Goal: Information Seeking & Learning: Learn about a topic

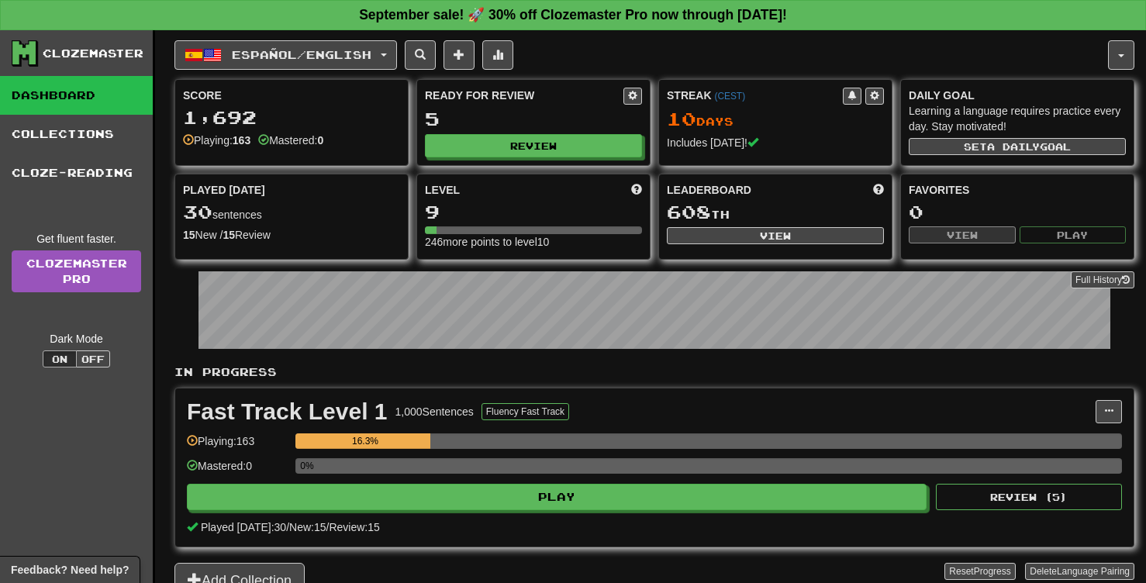
scroll to position [89, 0]
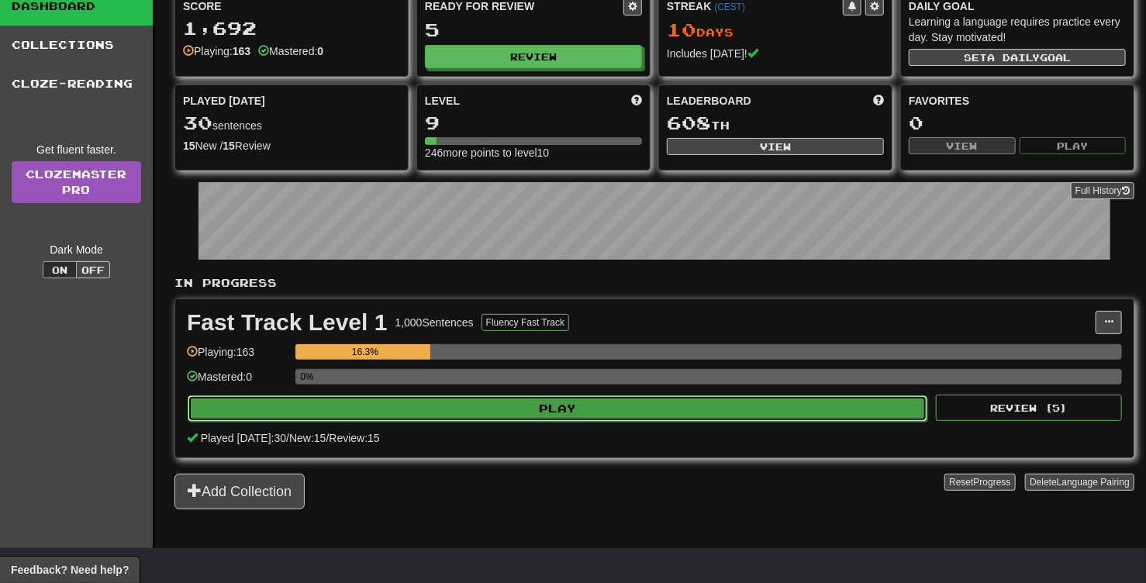
click at [541, 411] on button "Play" at bounding box center [558, 408] width 740 height 26
select select "**"
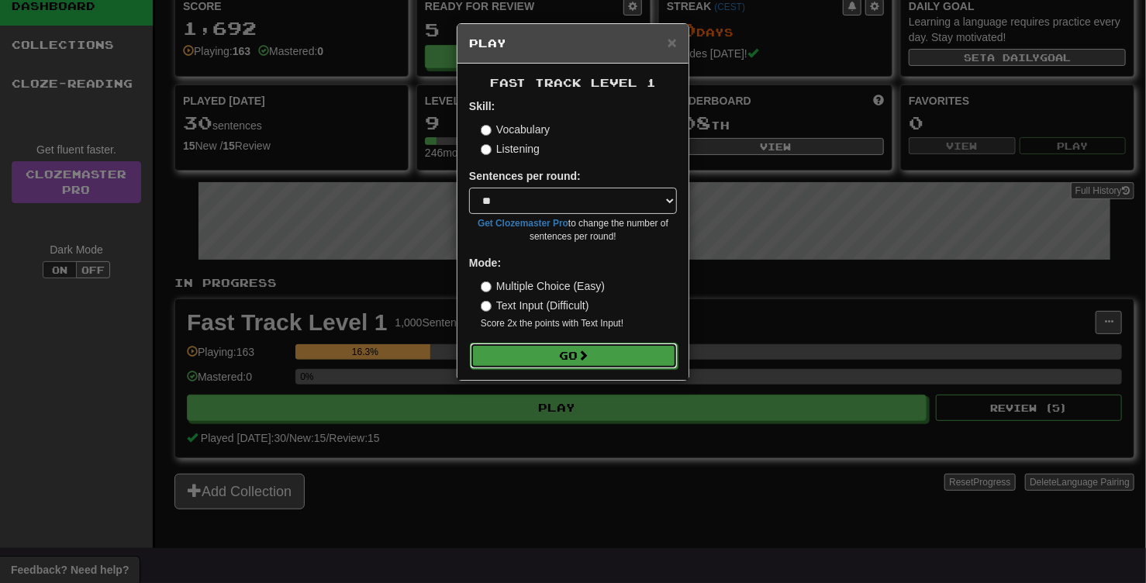
click at [617, 350] on button "Go" at bounding box center [574, 356] width 208 height 26
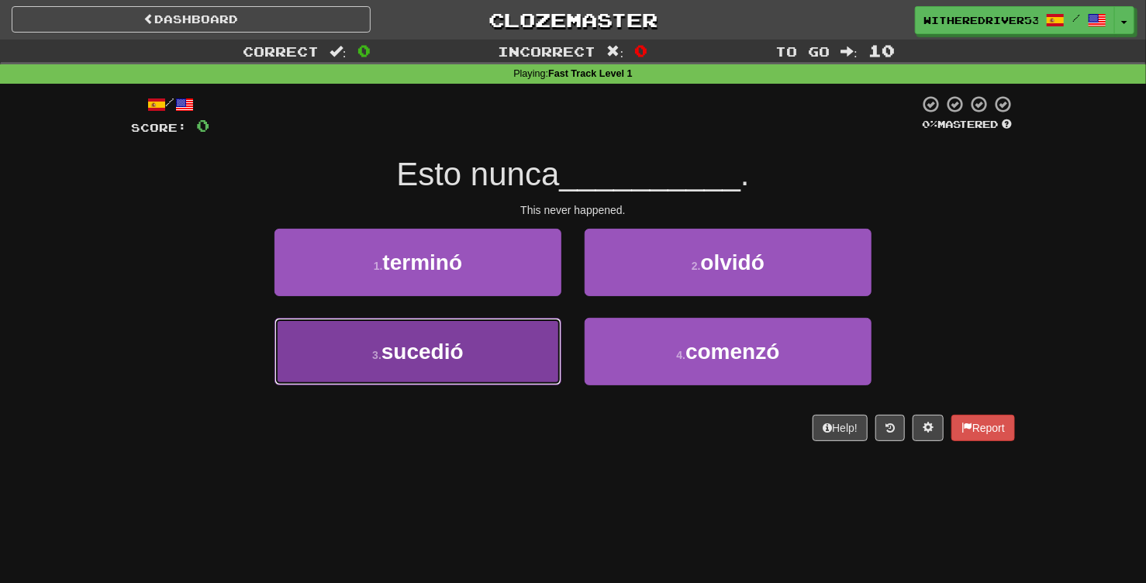
click at [480, 355] on button "3 . sucedió" at bounding box center [417, 351] width 287 height 67
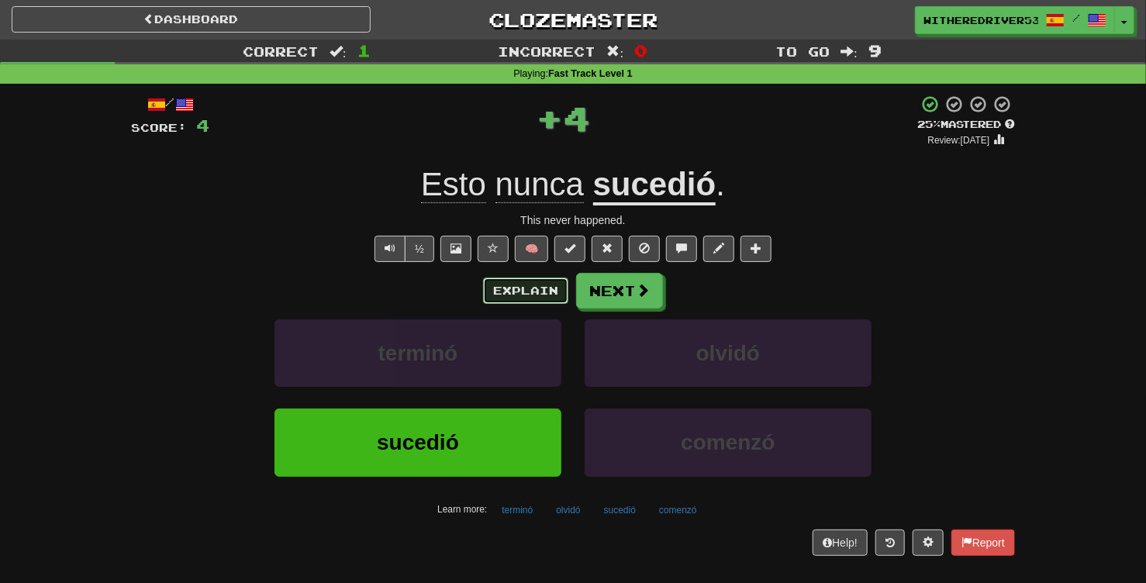
click at [532, 293] on button "Explain" at bounding box center [525, 291] width 85 height 26
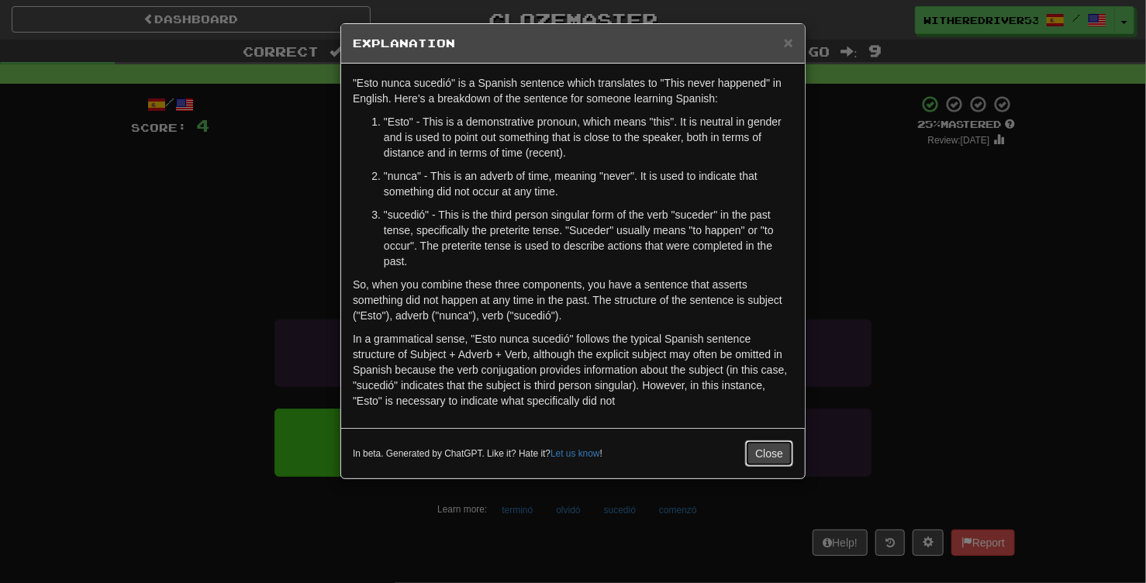
click at [769, 459] on button "Close" at bounding box center [769, 453] width 48 height 26
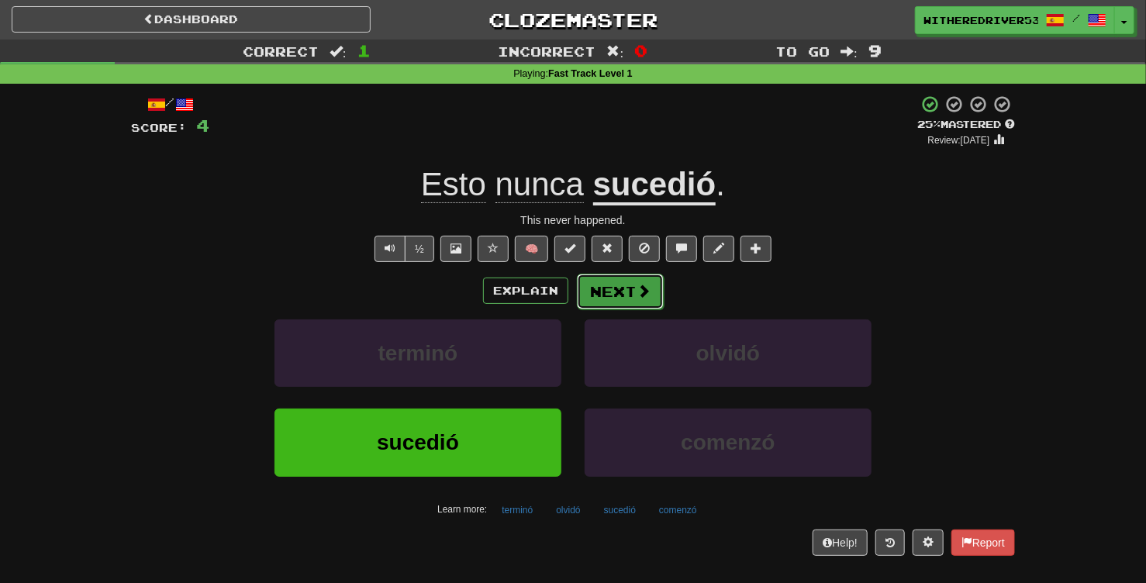
click at [630, 299] on button "Next" at bounding box center [620, 292] width 87 height 36
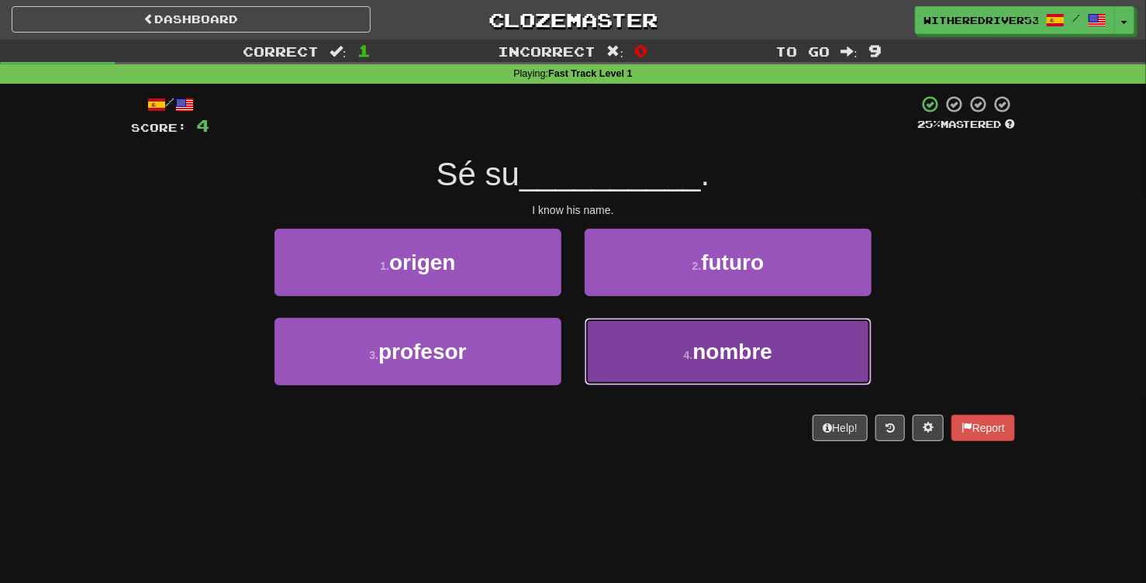
click at [668, 358] on button "4 . nombre" at bounding box center [728, 351] width 287 height 67
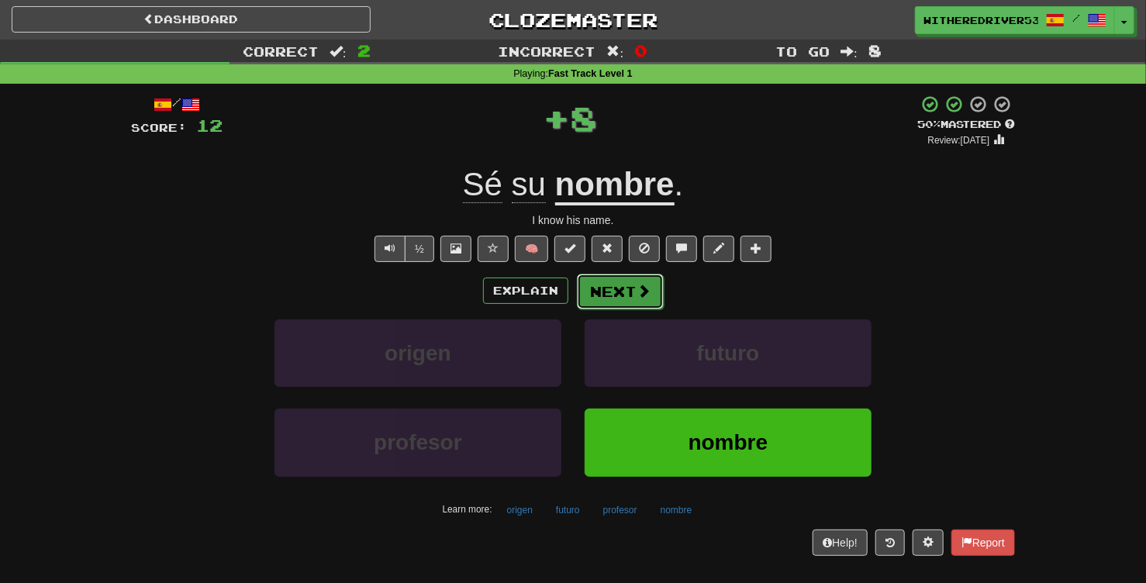
click at [617, 292] on button "Next" at bounding box center [620, 292] width 87 height 36
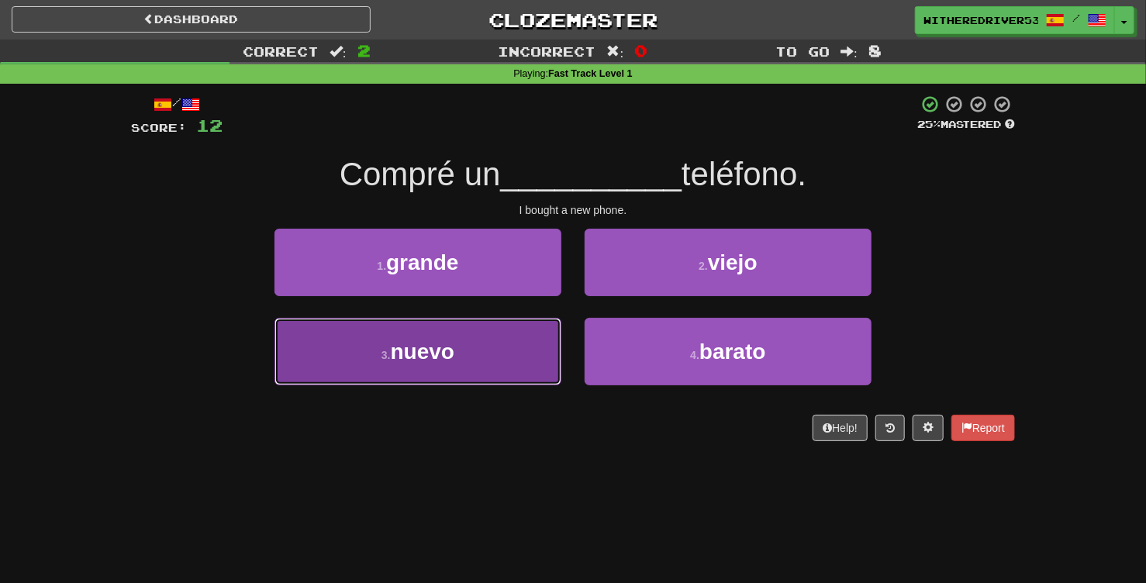
click at [513, 349] on button "3 . nuevo" at bounding box center [417, 351] width 287 height 67
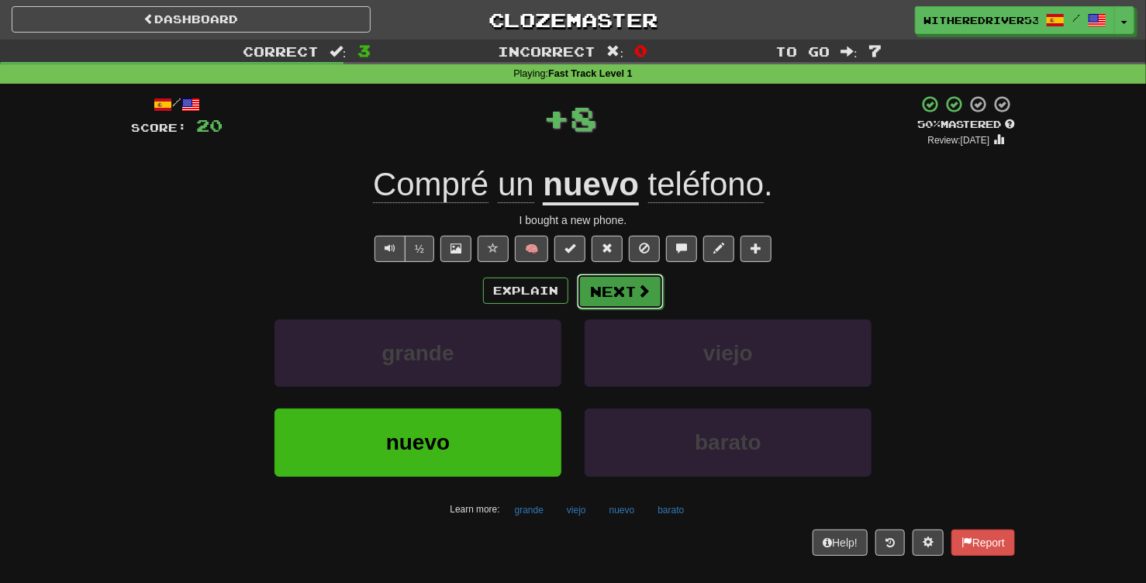
click at [610, 297] on button "Next" at bounding box center [620, 292] width 87 height 36
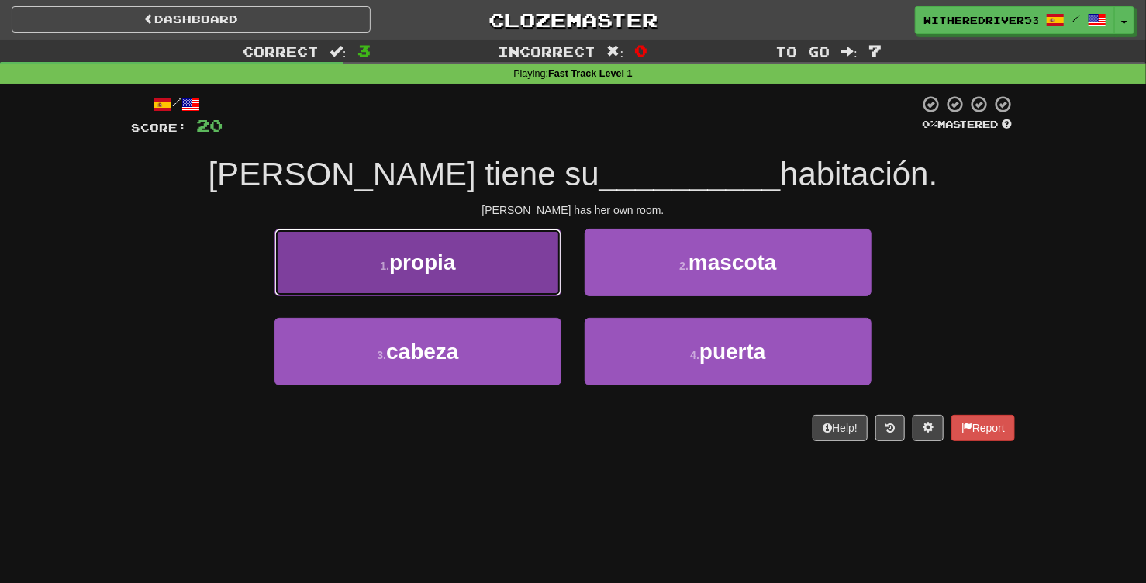
click at [467, 267] on button "1 . propia" at bounding box center [417, 262] width 287 height 67
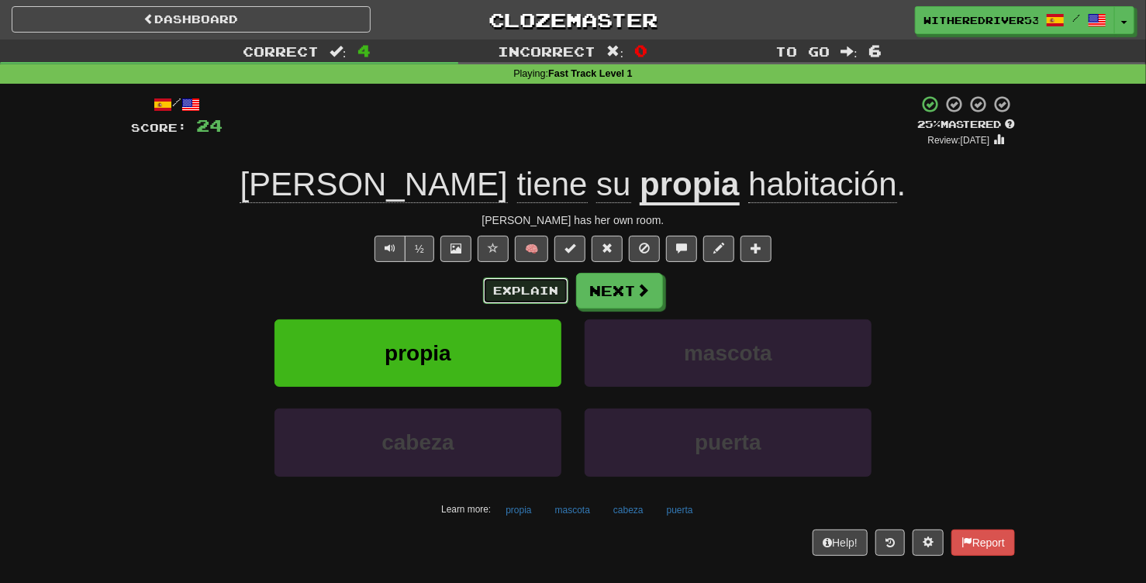
click at [526, 292] on button "Explain" at bounding box center [525, 291] width 85 height 26
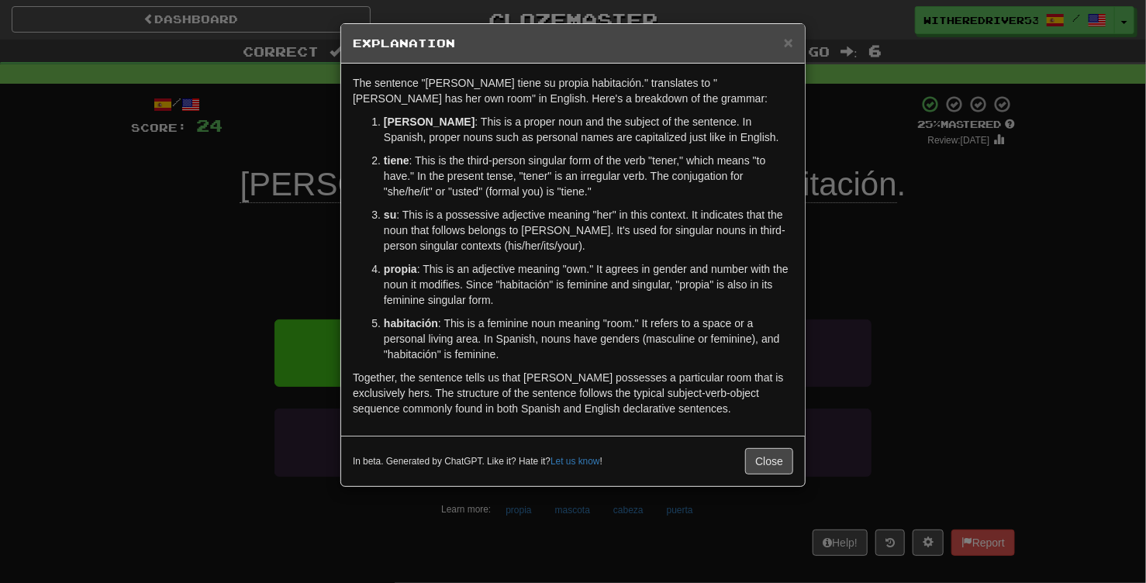
click at [927, 302] on div "× Explanation The sentence "Sarah tiene su propia habitación." translates to "S…" at bounding box center [573, 291] width 1146 height 583
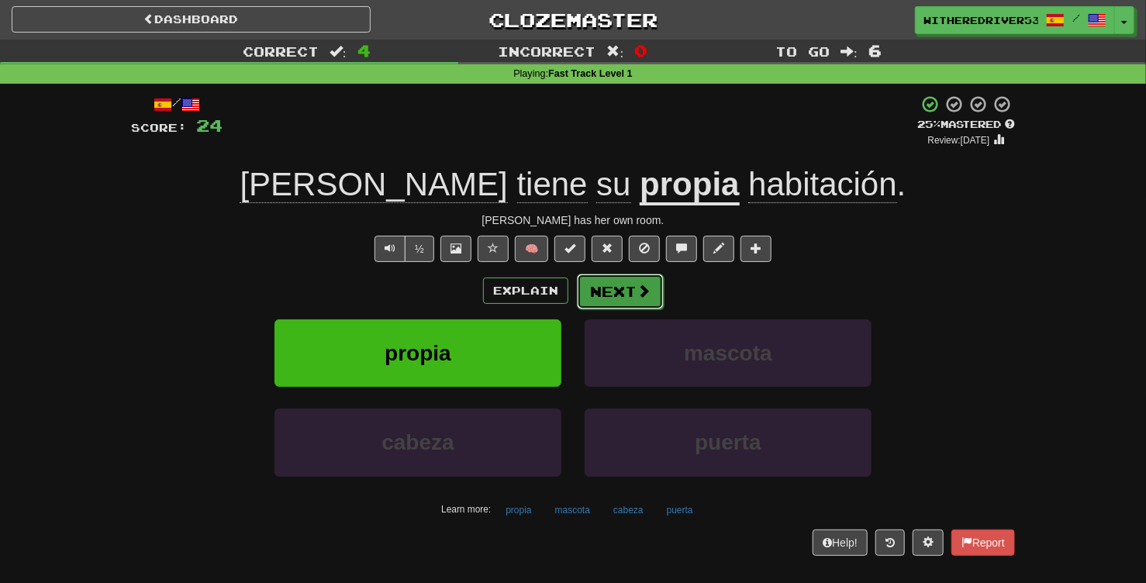
click at [637, 297] on span at bounding box center [644, 291] width 14 height 14
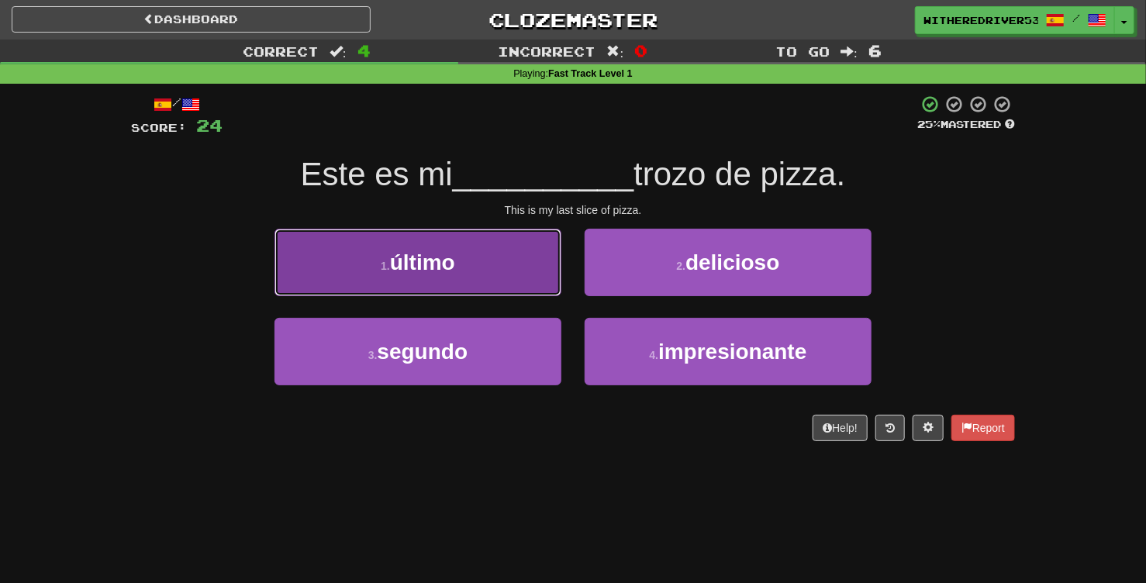
click at [488, 274] on button "1 . último" at bounding box center [417, 262] width 287 height 67
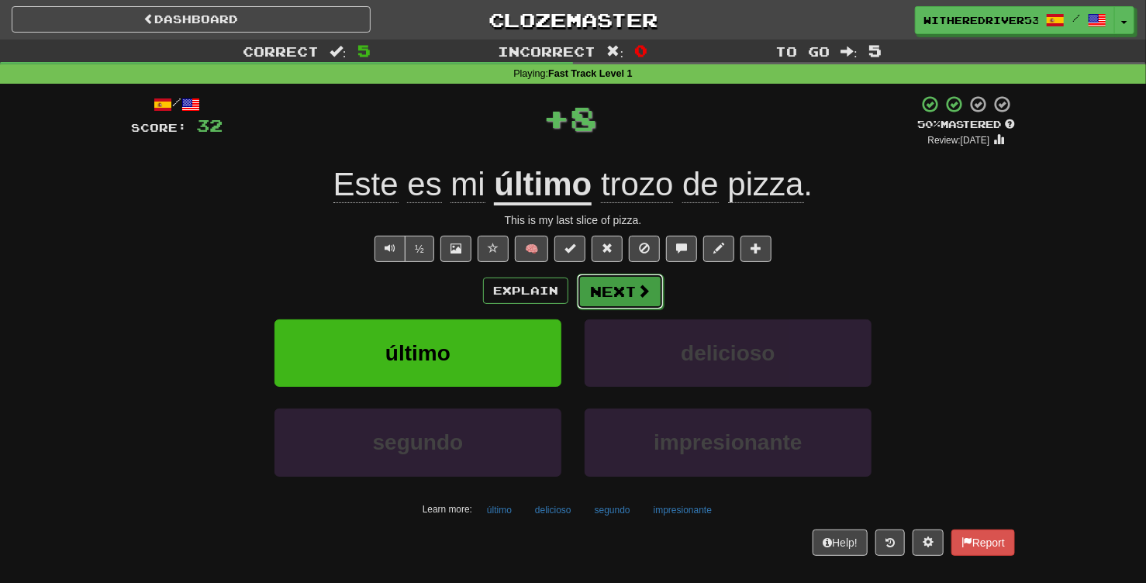
click at [616, 292] on button "Next" at bounding box center [620, 292] width 87 height 36
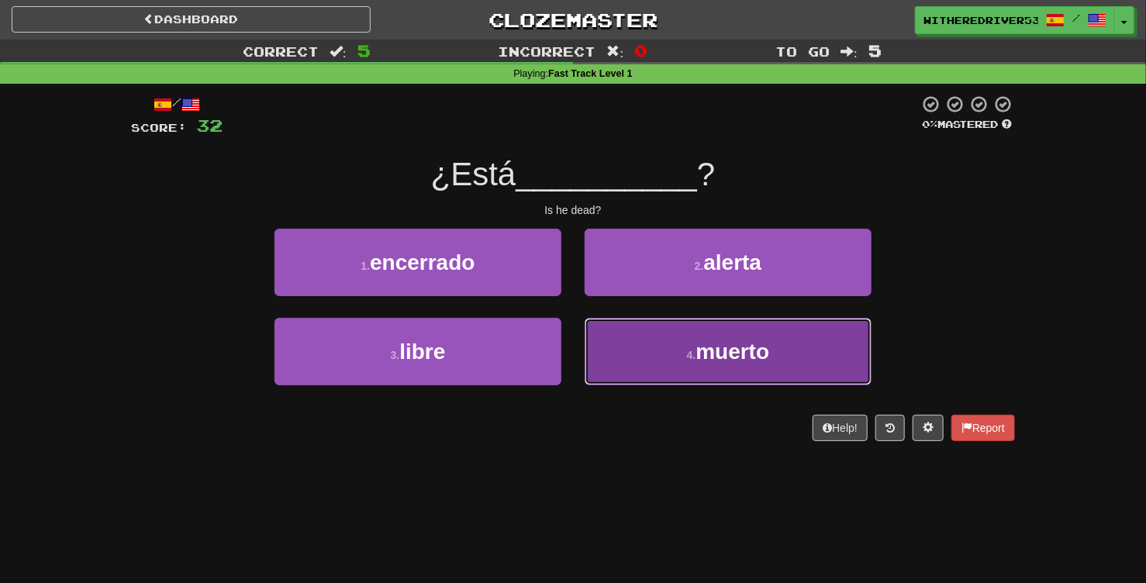
click at [720, 357] on span "muerto" at bounding box center [732, 352] width 74 height 24
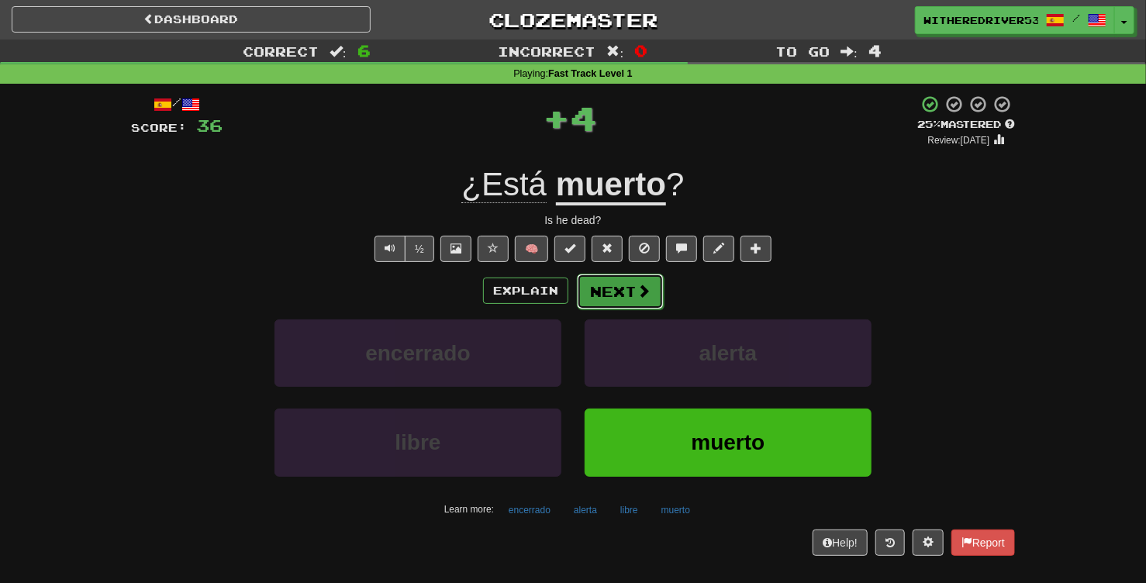
click at [634, 288] on button "Next" at bounding box center [620, 292] width 87 height 36
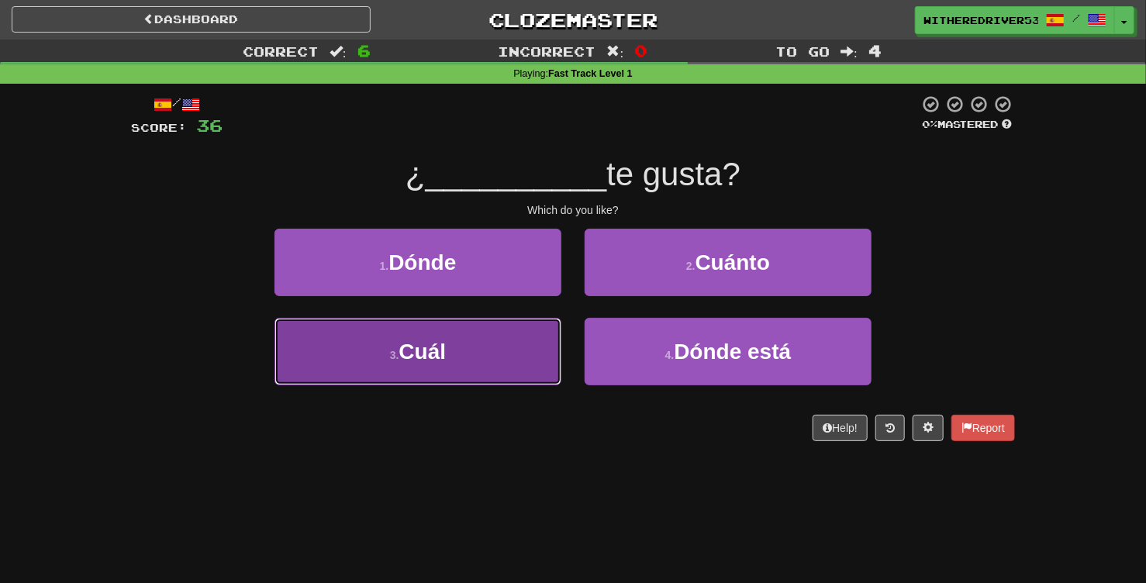
click at [499, 344] on button "3 . Cuál" at bounding box center [417, 351] width 287 height 67
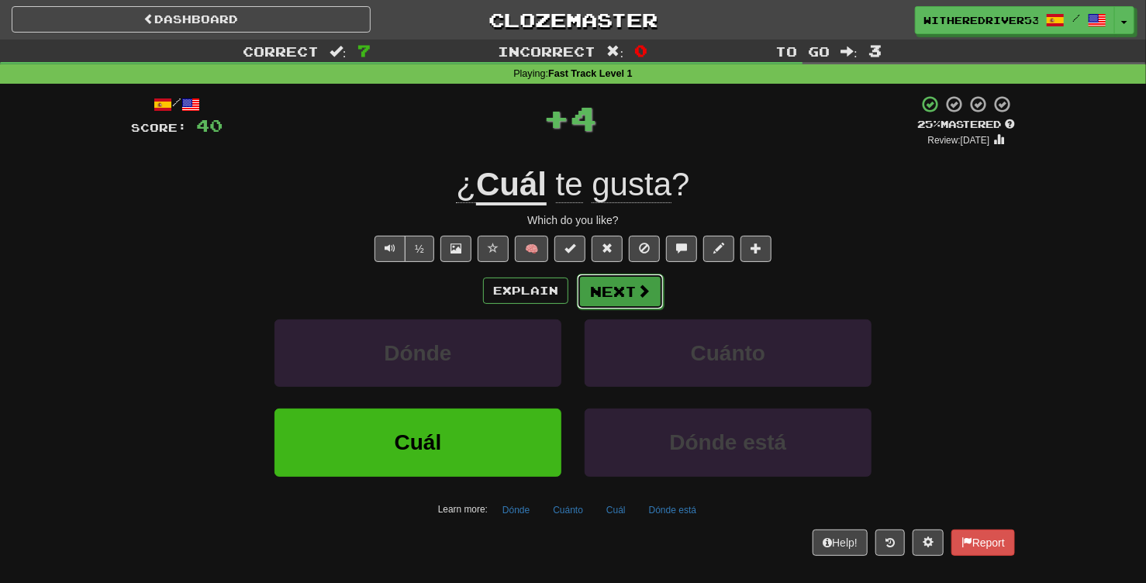
click at [616, 295] on button "Next" at bounding box center [620, 292] width 87 height 36
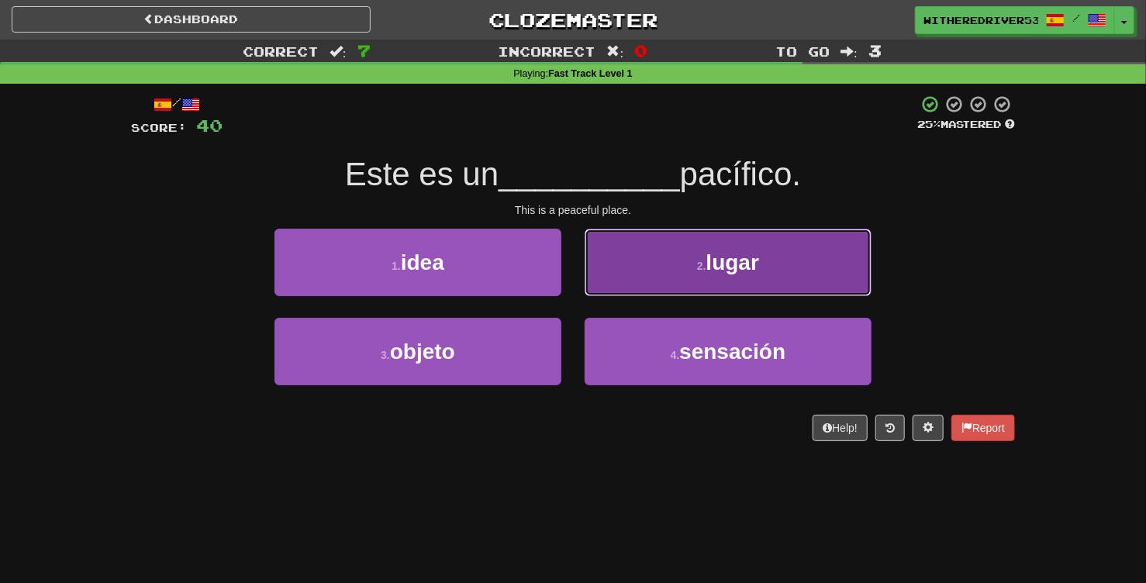
click at [706, 272] on button "2 . lugar" at bounding box center [728, 262] width 287 height 67
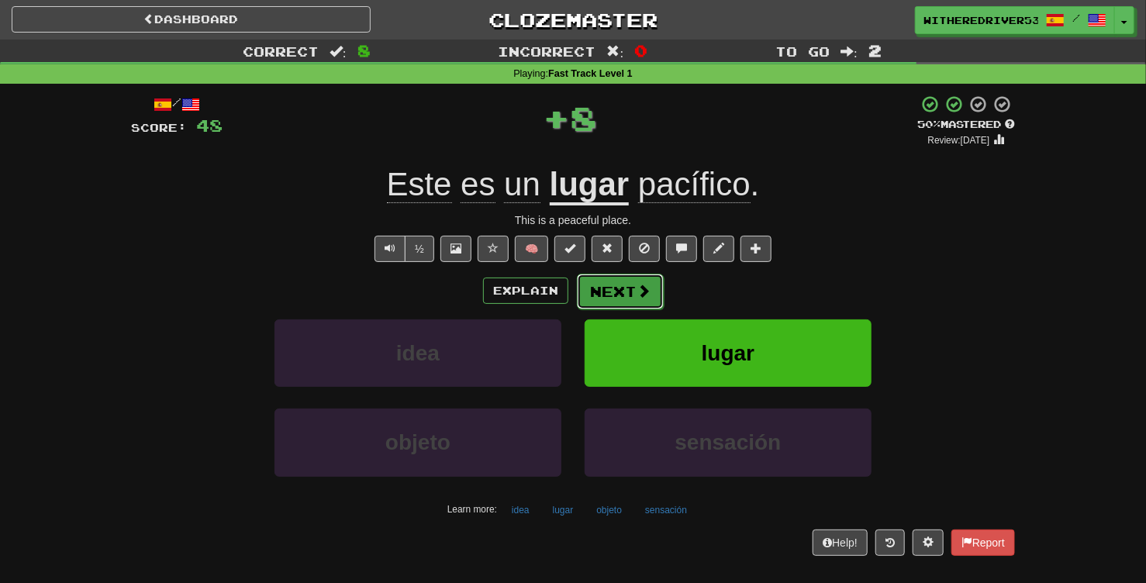
click at [616, 288] on button "Next" at bounding box center [620, 292] width 87 height 36
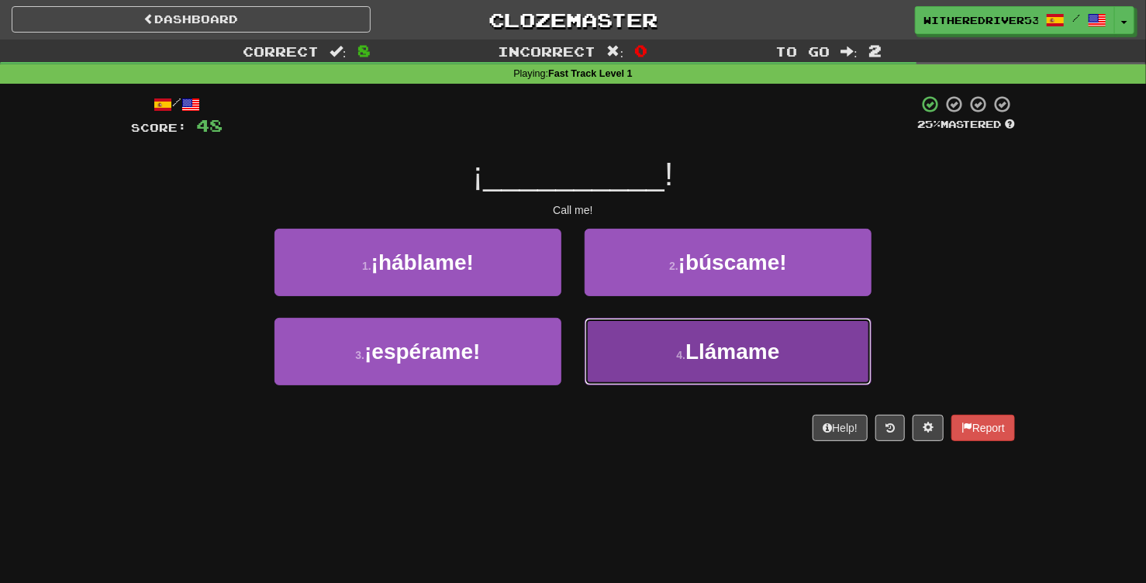
click at [684, 345] on button "4 . Llámame" at bounding box center [728, 351] width 287 height 67
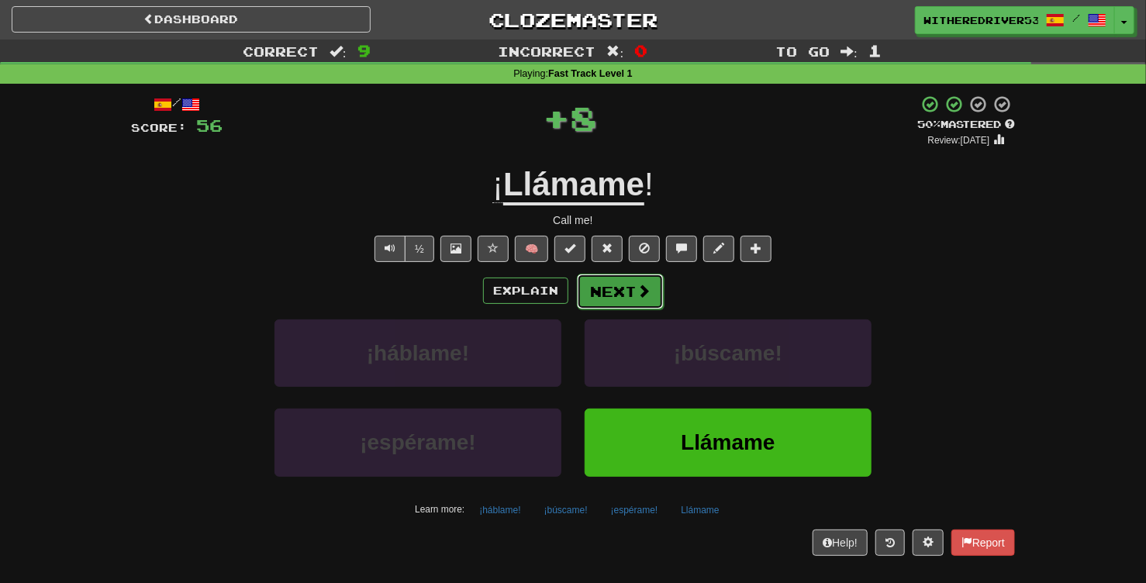
click at [630, 288] on button "Next" at bounding box center [620, 292] width 87 height 36
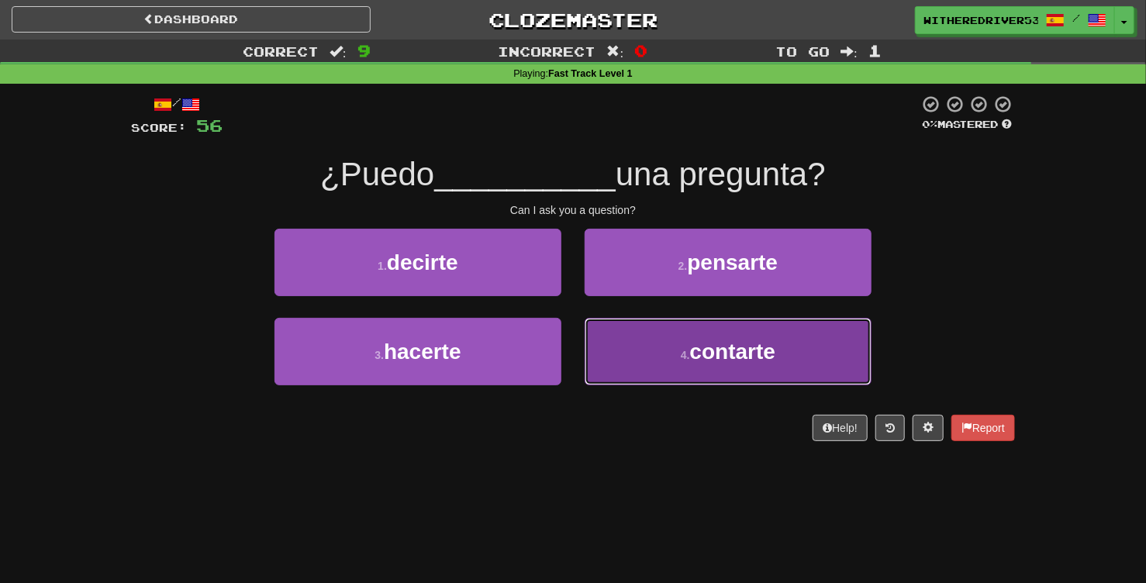
click at [685, 348] on button "4 . contarte" at bounding box center [728, 351] width 287 height 67
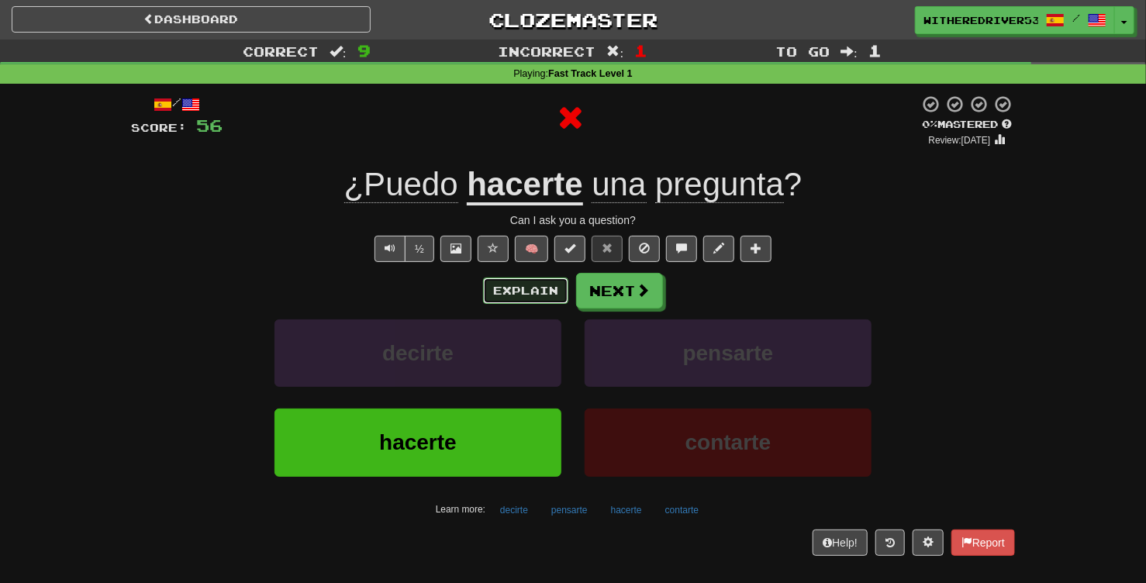
click at [512, 291] on button "Explain" at bounding box center [525, 291] width 85 height 26
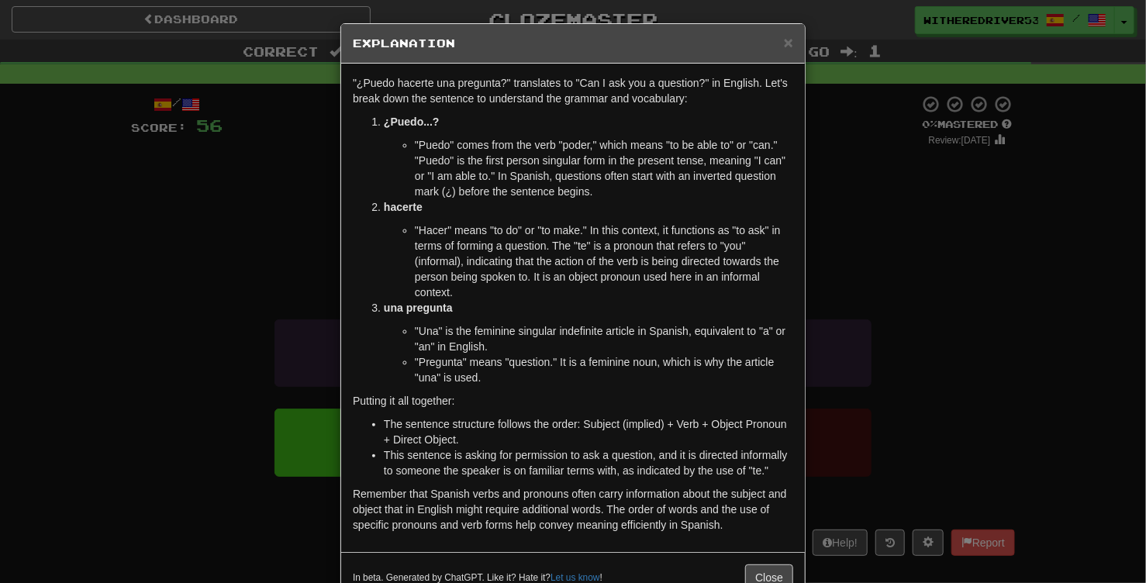
click at [910, 274] on div "× Explanation "¿Puedo hacerte una pregunta?" translates to "Can I ask you a que…" at bounding box center [573, 291] width 1146 height 583
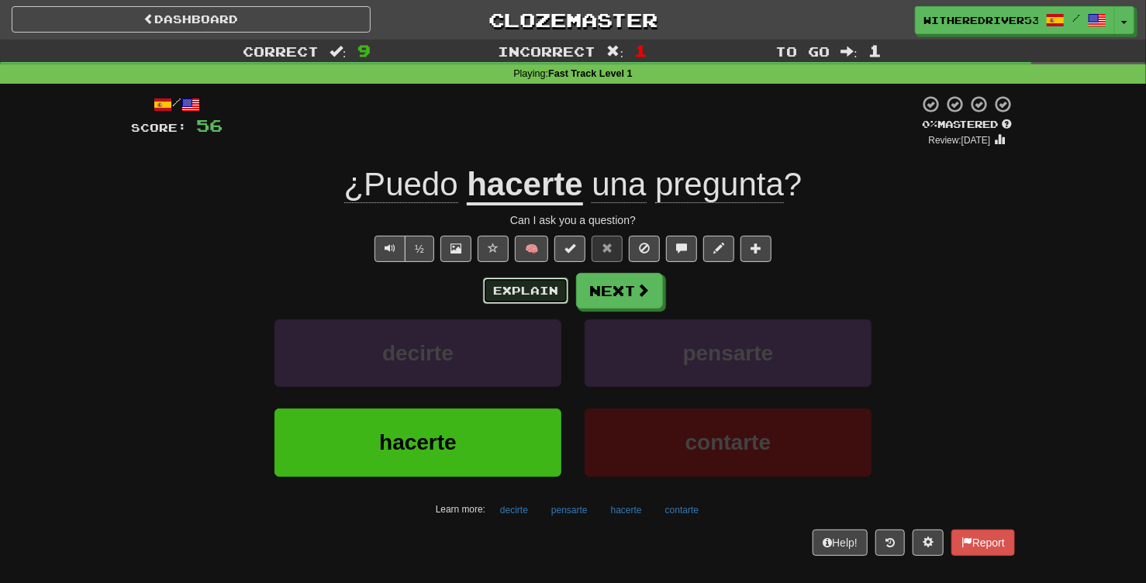
click at [526, 295] on button "Explain" at bounding box center [525, 291] width 85 height 26
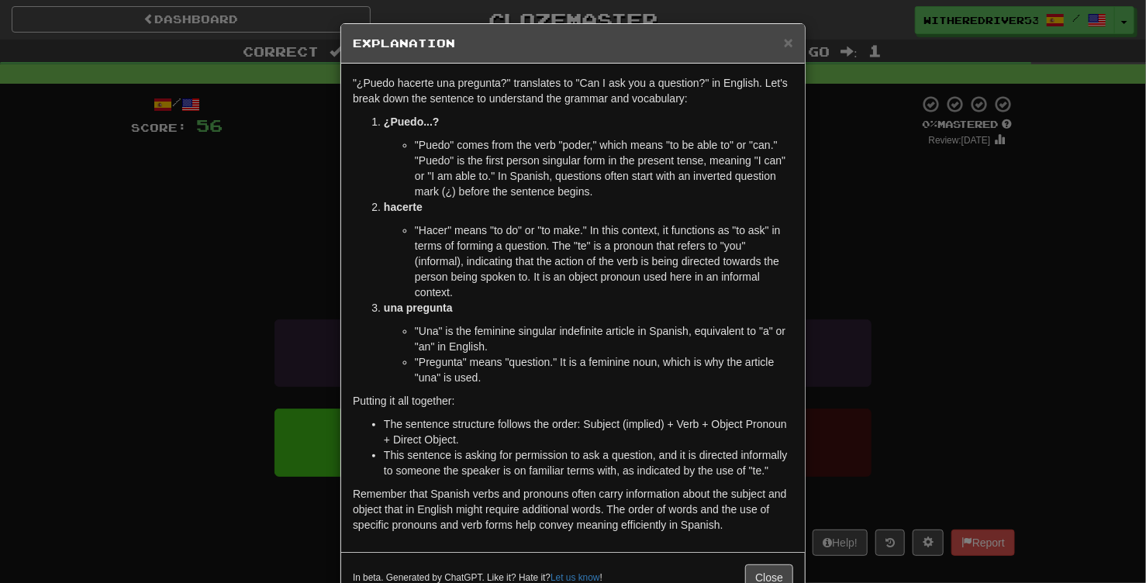
click at [951, 240] on div "× Explanation "¿Puedo hacerte una pregunta?" translates to "Can I ask you a que…" at bounding box center [573, 291] width 1146 height 583
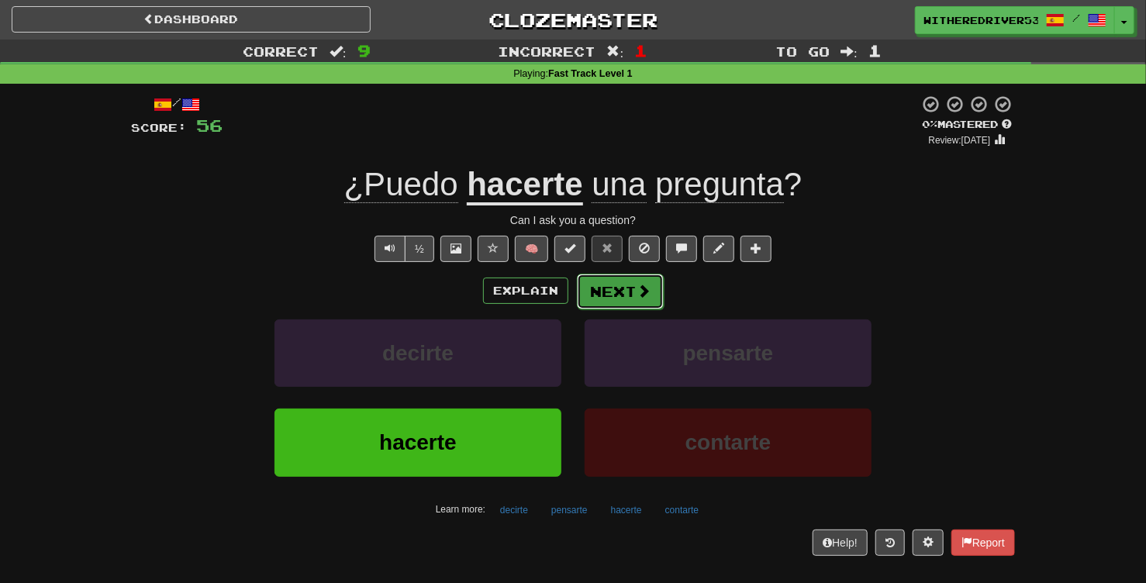
click at [628, 299] on button "Next" at bounding box center [620, 292] width 87 height 36
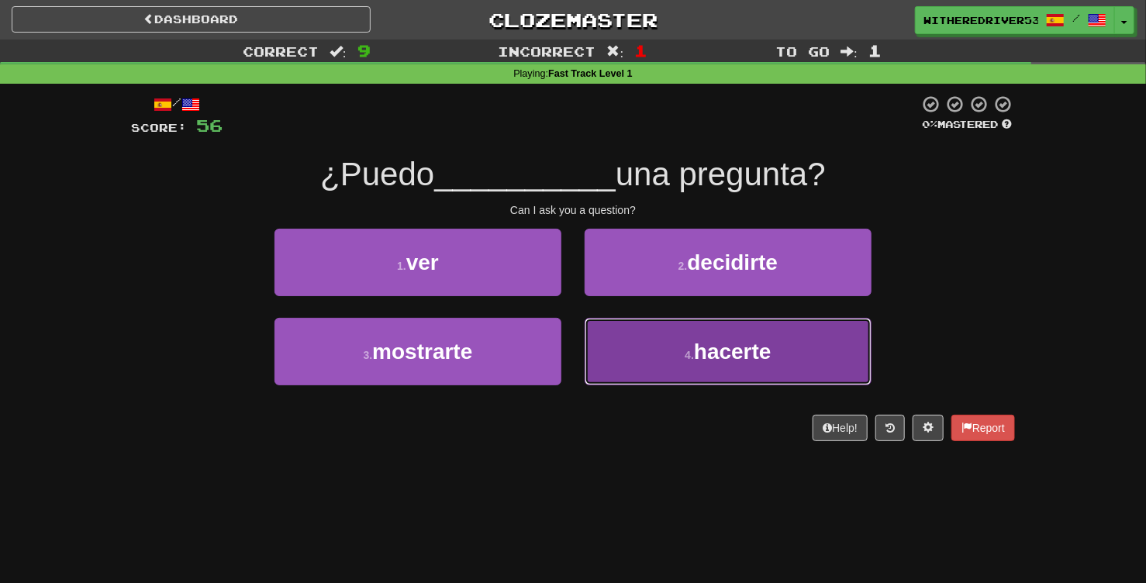
click at [685, 358] on small "4 ." at bounding box center [689, 355] width 9 height 12
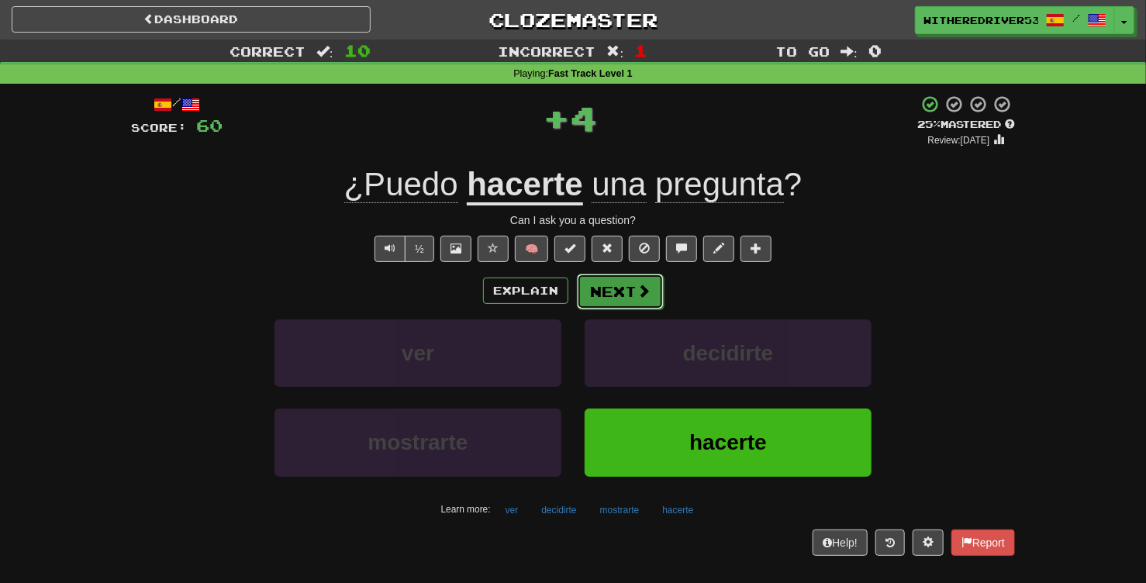
click at [633, 293] on button "Next" at bounding box center [620, 292] width 87 height 36
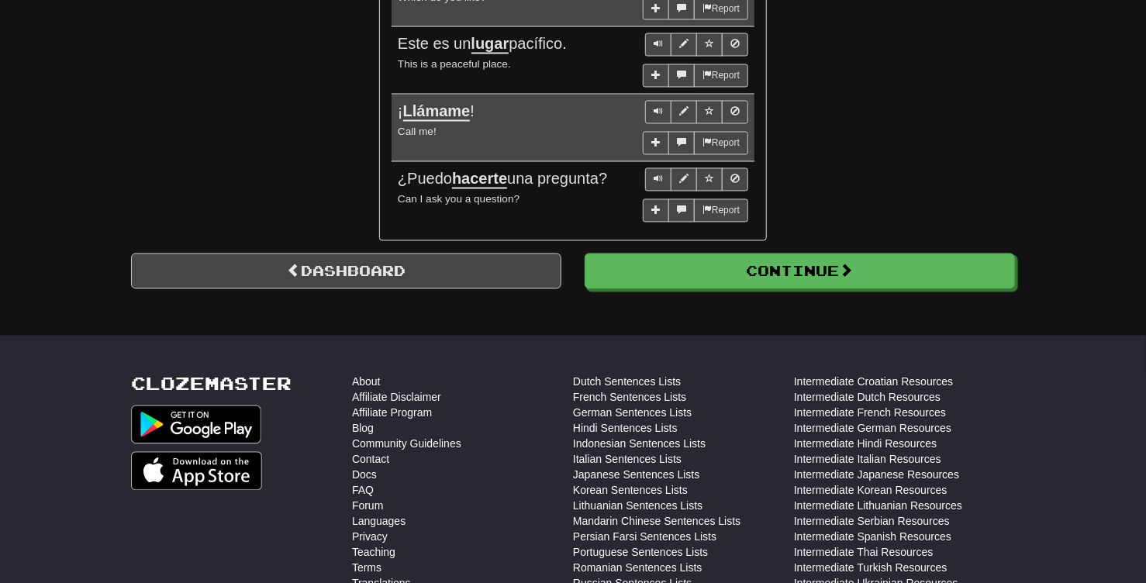
scroll to position [1473, 0]
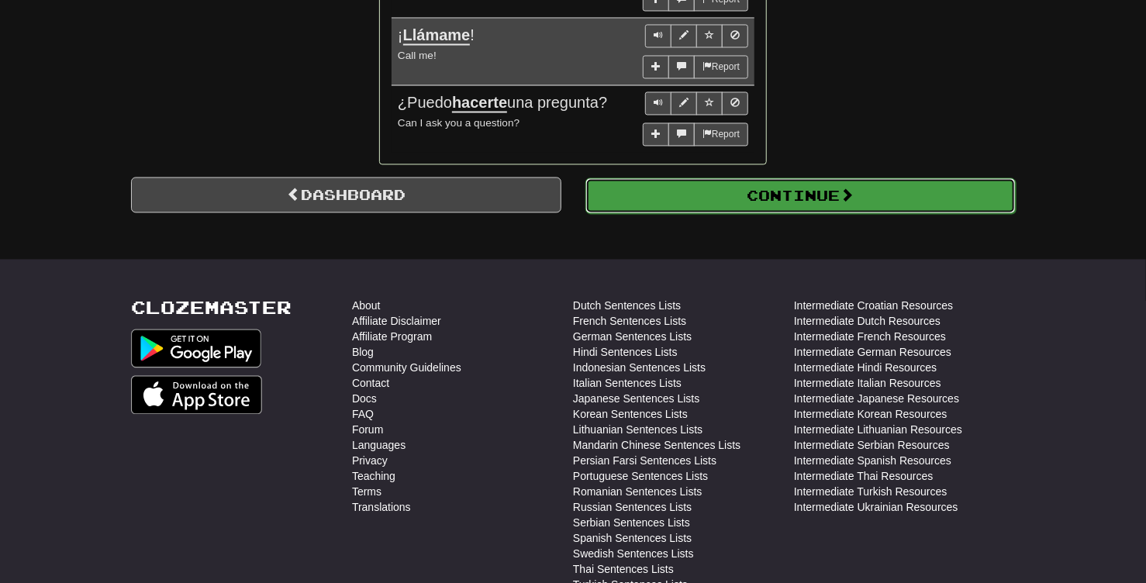
click at [771, 202] on button "Continue" at bounding box center [800, 196] width 430 height 36
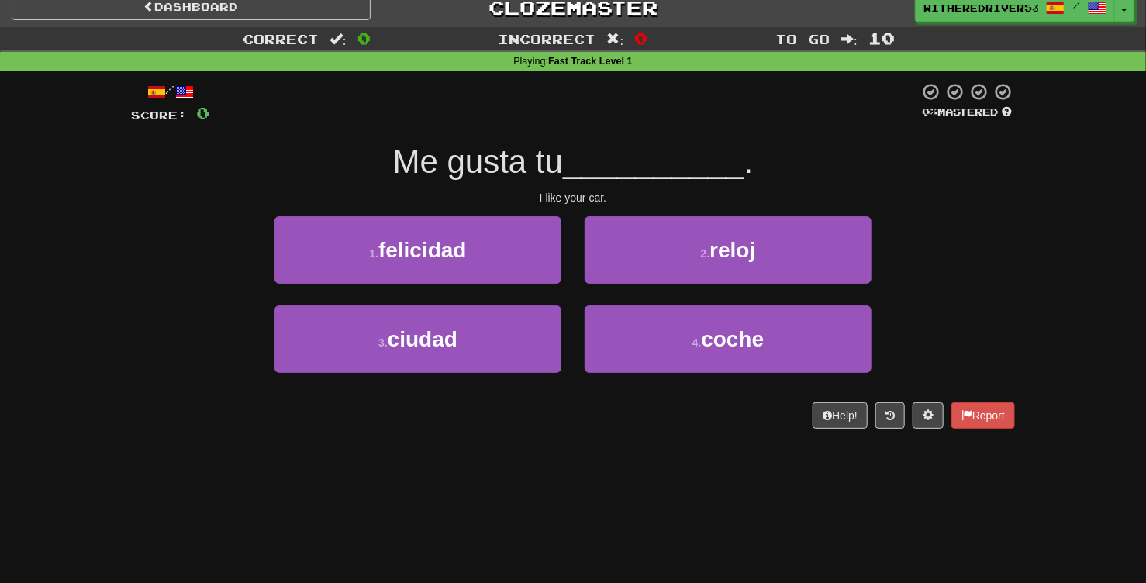
scroll to position [0, 0]
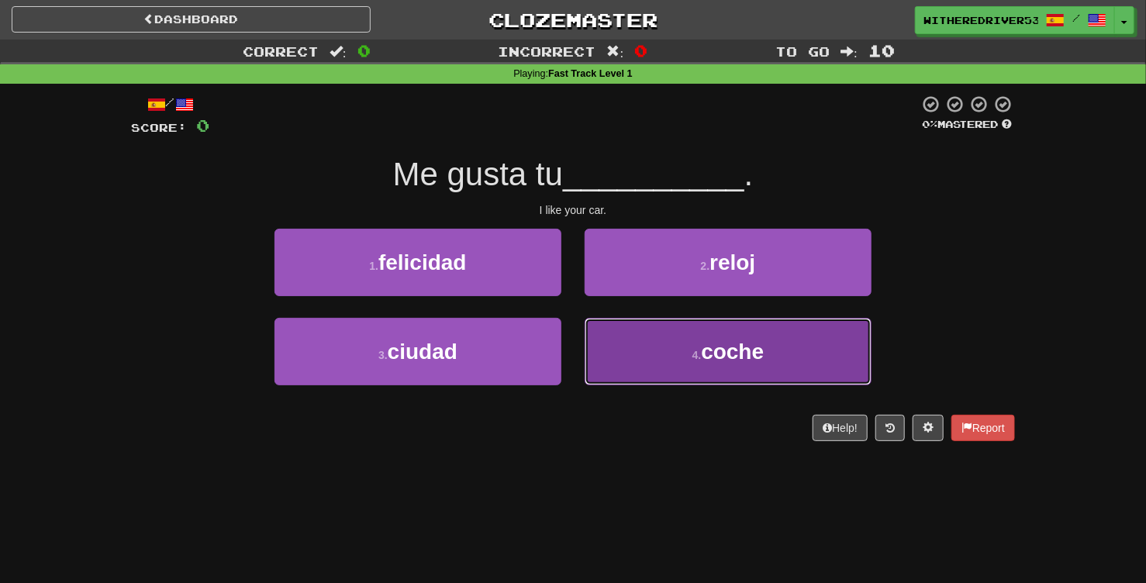
click at [658, 343] on button "4 . coche" at bounding box center [728, 351] width 287 height 67
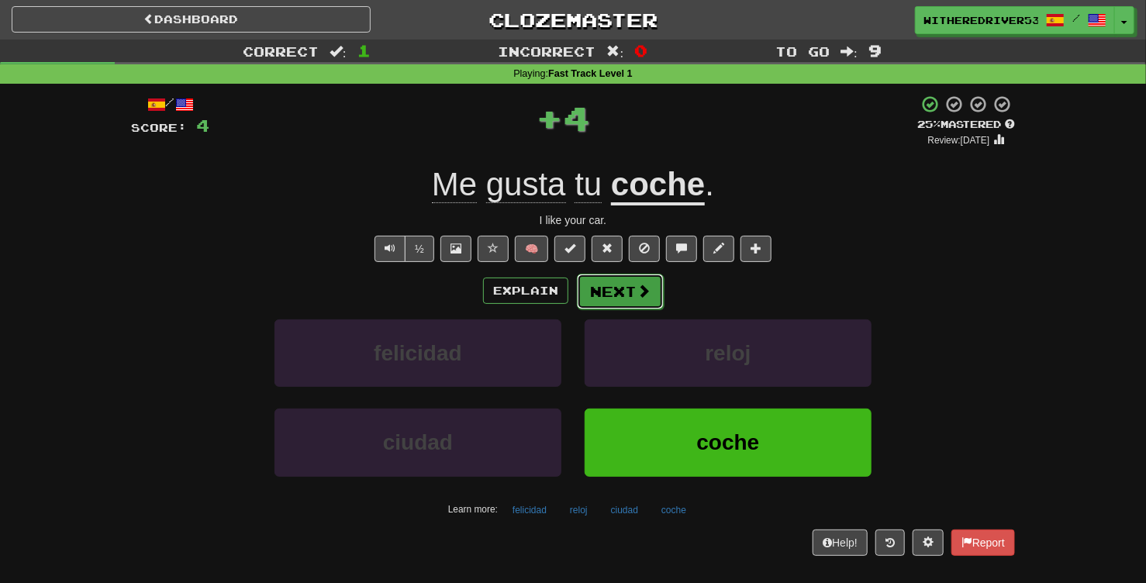
click at [616, 292] on button "Next" at bounding box center [620, 292] width 87 height 36
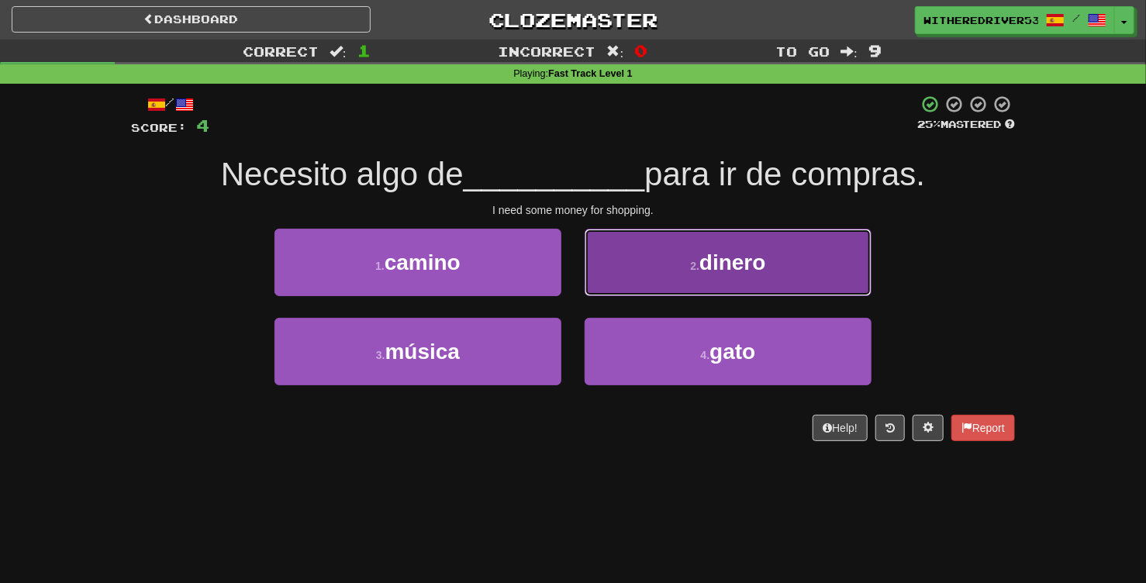
click at [678, 268] on button "2 . dinero" at bounding box center [728, 262] width 287 height 67
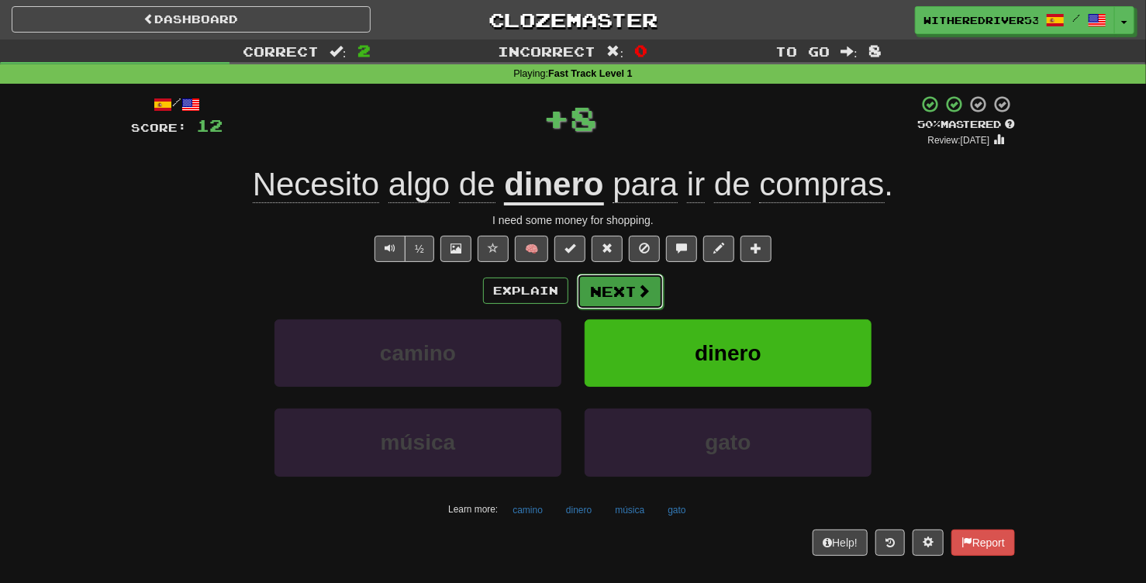
click at [620, 296] on button "Next" at bounding box center [620, 292] width 87 height 36
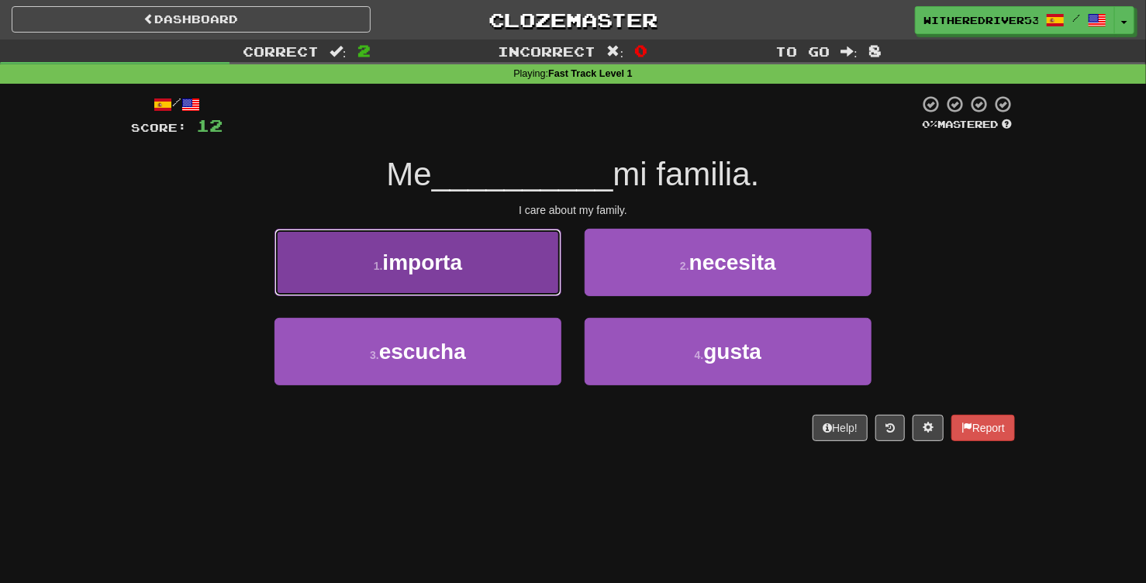
click at [501, 267] on button "1 . importa" at bounding box center [417, 262] width 287 height 67
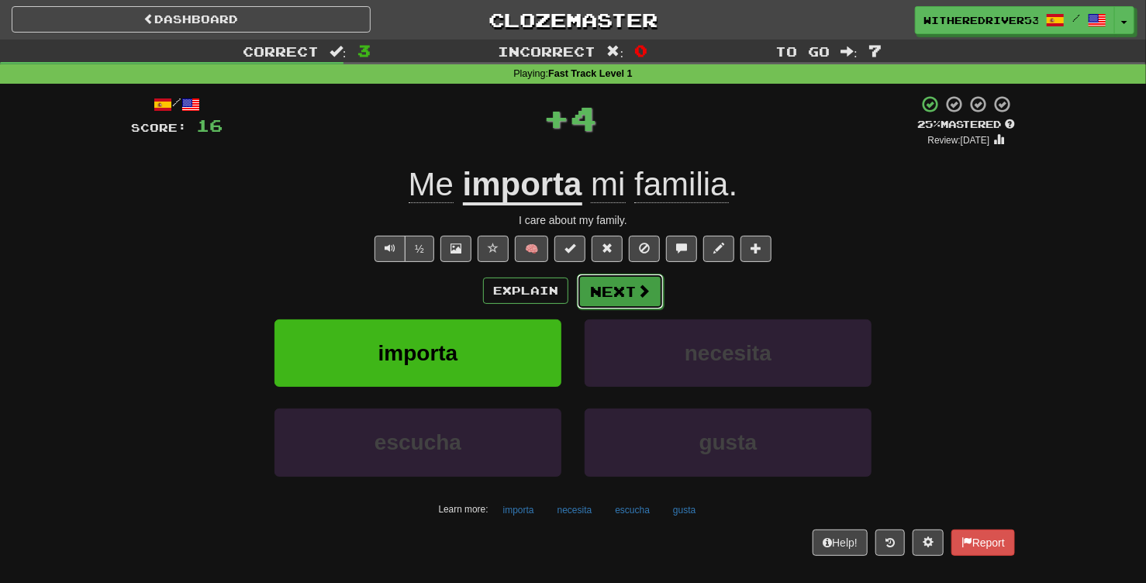
click at [637, 301] on button "Next" at bounding box center [620, 292] width 87 height 36
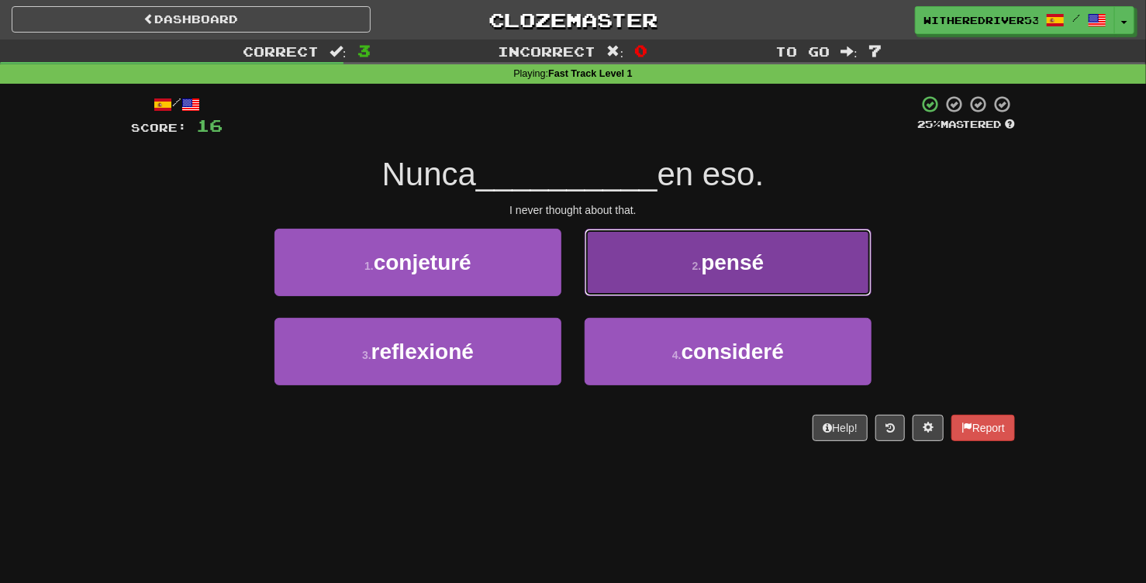
click at [720, 268] on span "pensé" at bounding box center [732, 262] width 63 height 24
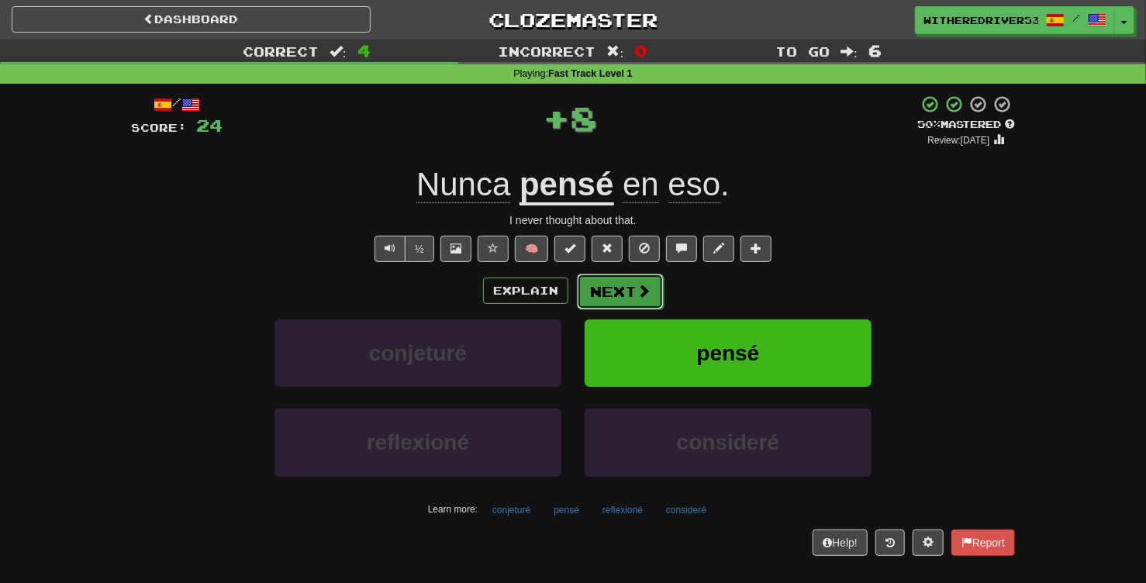
click at [622, 293] on button "Next" at bounding box center [620, 292] width 87 height 36
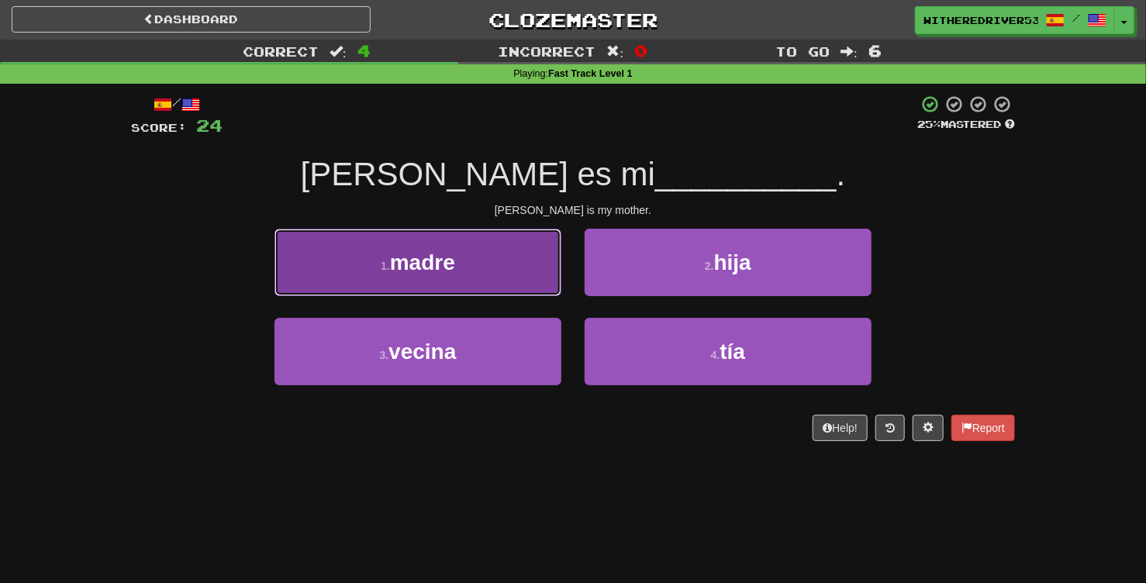
click at [507, 282] on button "1 . madre" at bounding box center [417, 262] width 287 height 67
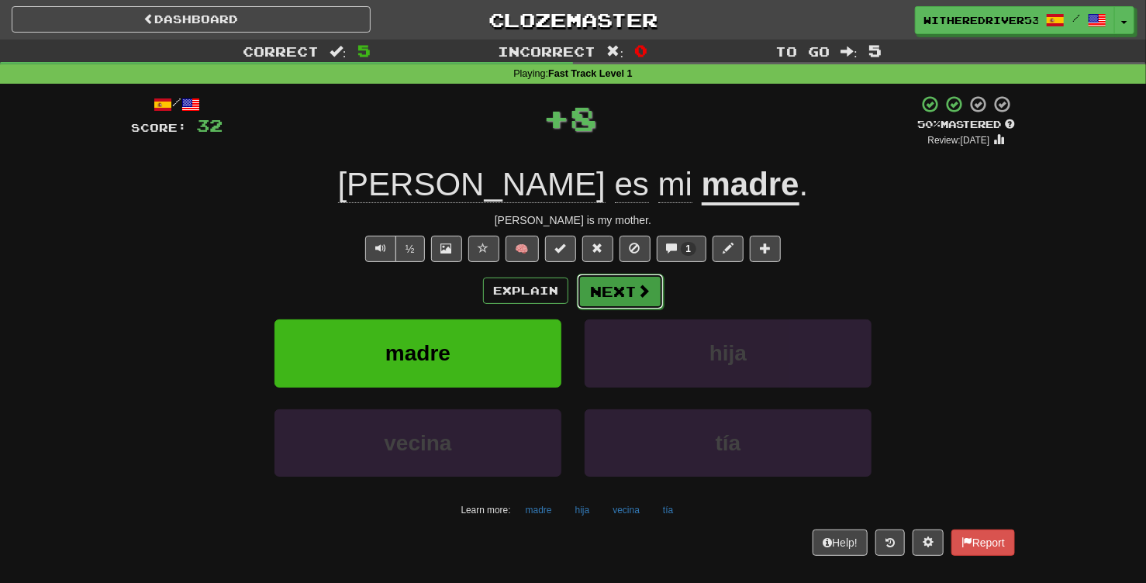
click at [631, 292] on button "Next" at bounding box center [620, 292] width 87 height 36
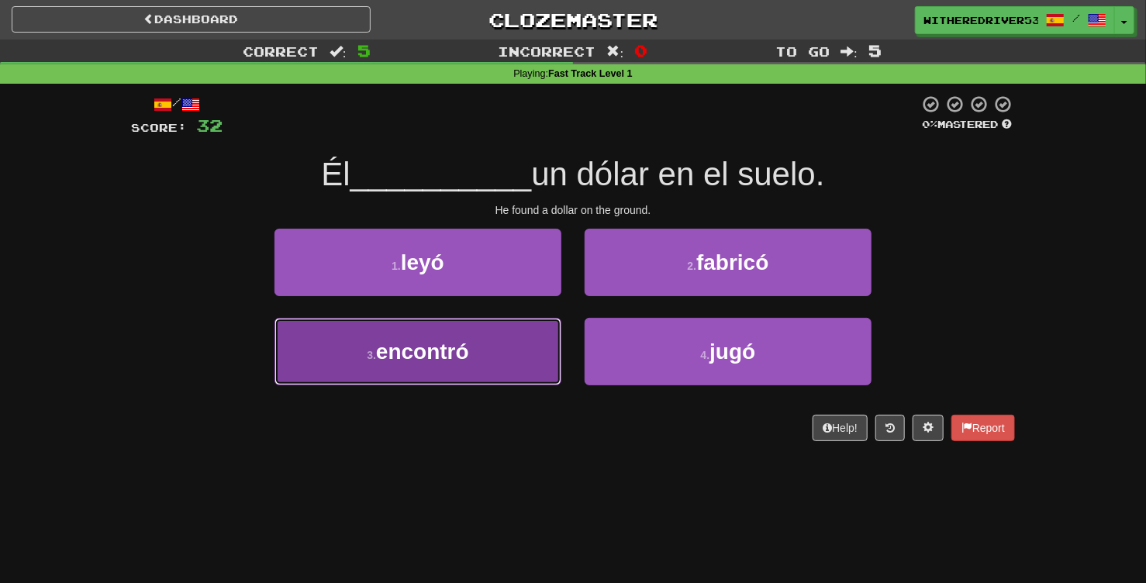
click at [496, 352] on button "3 . encontró" at bounding box center [417, 351] width 287 height 67
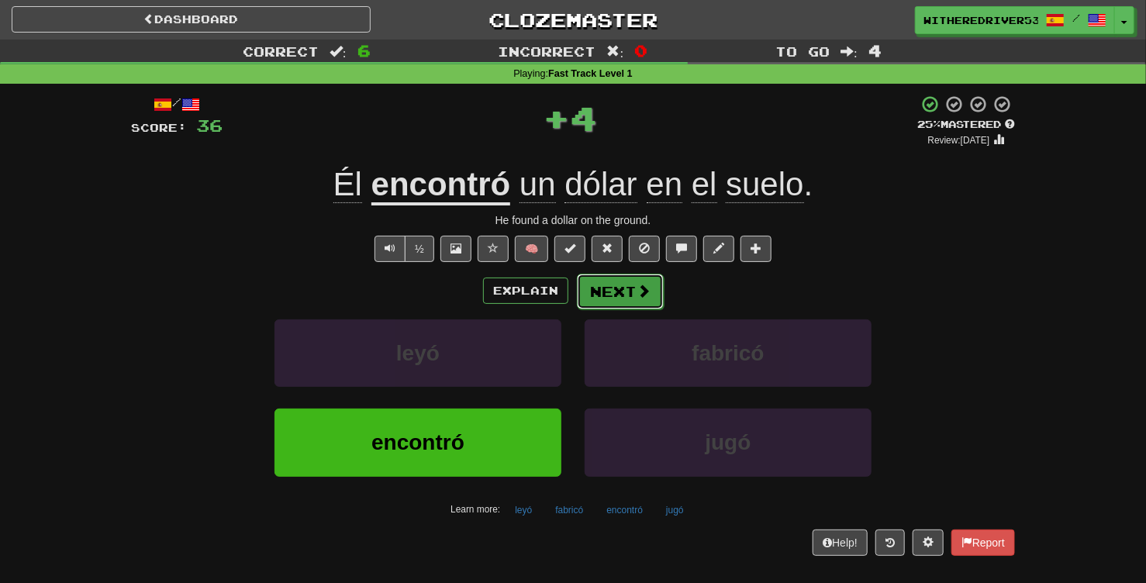
click at [619, 299] on button "Next" at bounding box center [620, 292] width 87 height 36
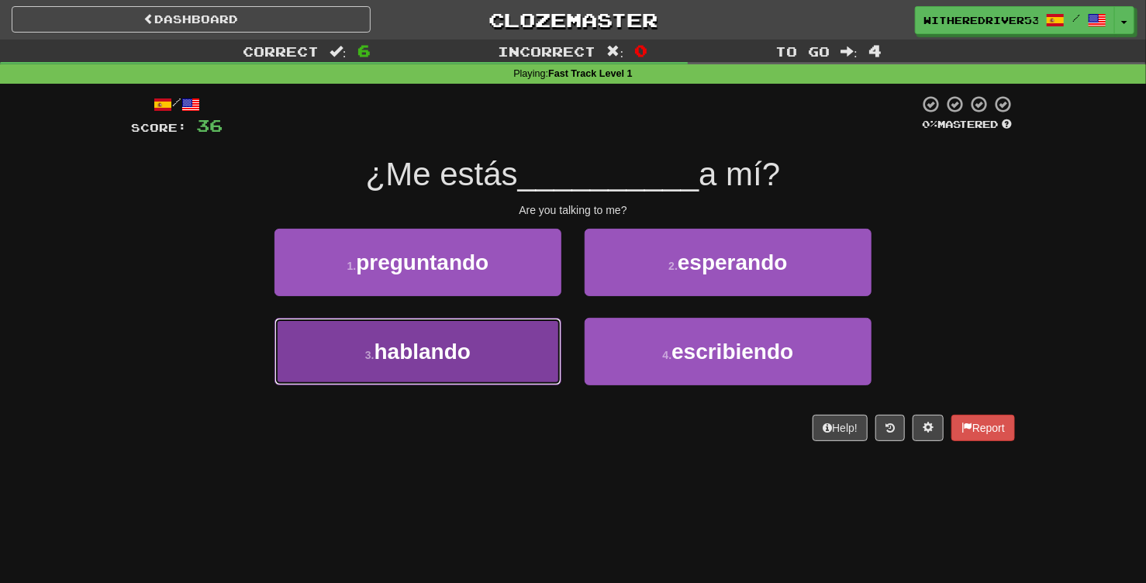
click at [505, 346] on button "3 . hablando" at bounding box center [417, 351] width 287 height 67
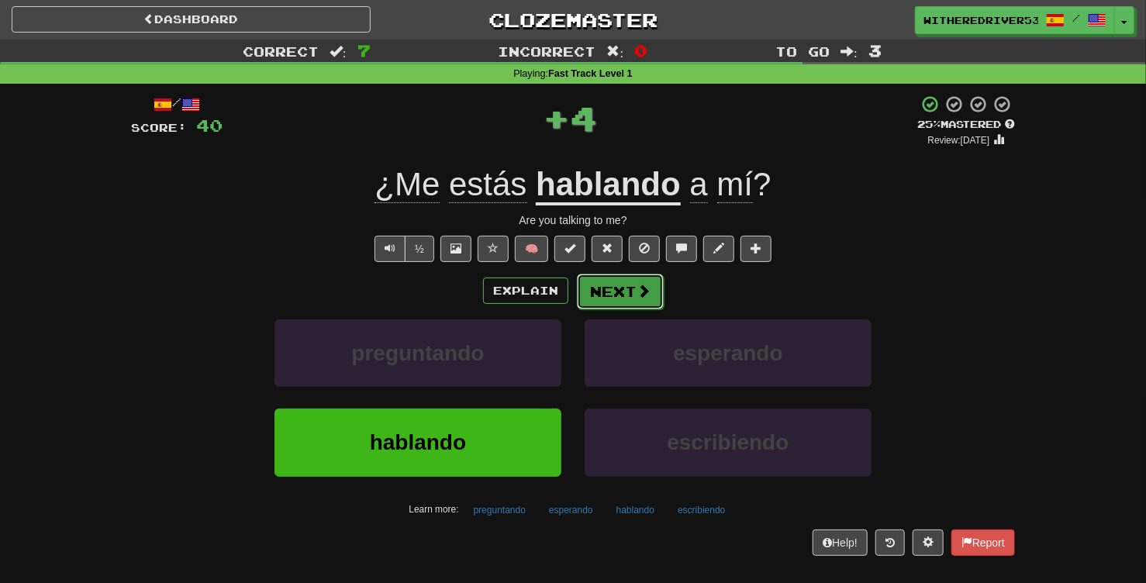
click at [625, 289] on button "Next" at bounding box center [620, 292] width 87 height 36
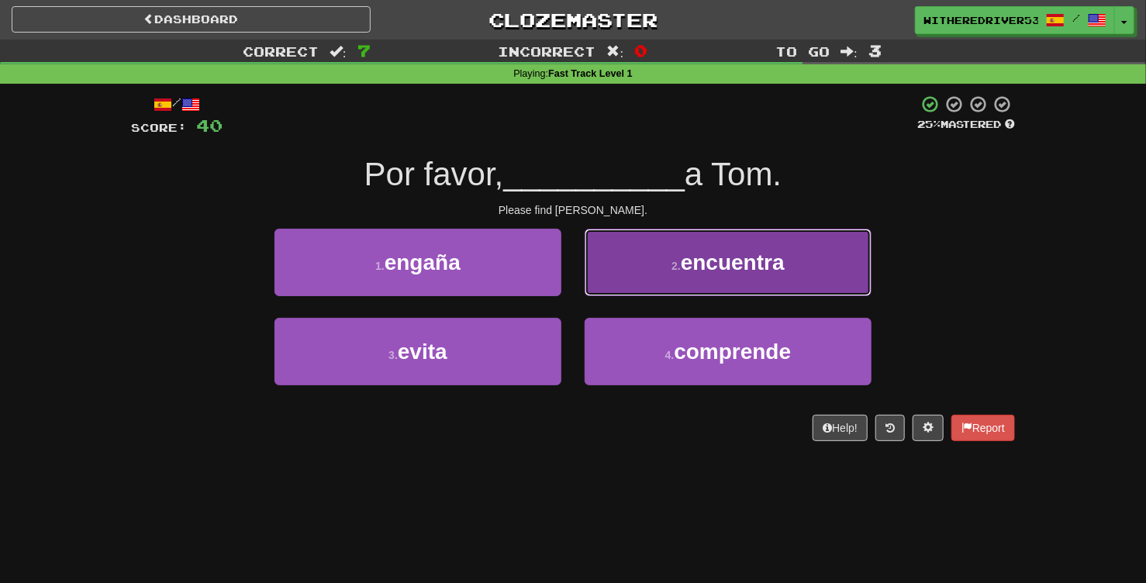
click at [721, 263] on span "encuentra" at bounding box center [733, 262] width 104 height 24
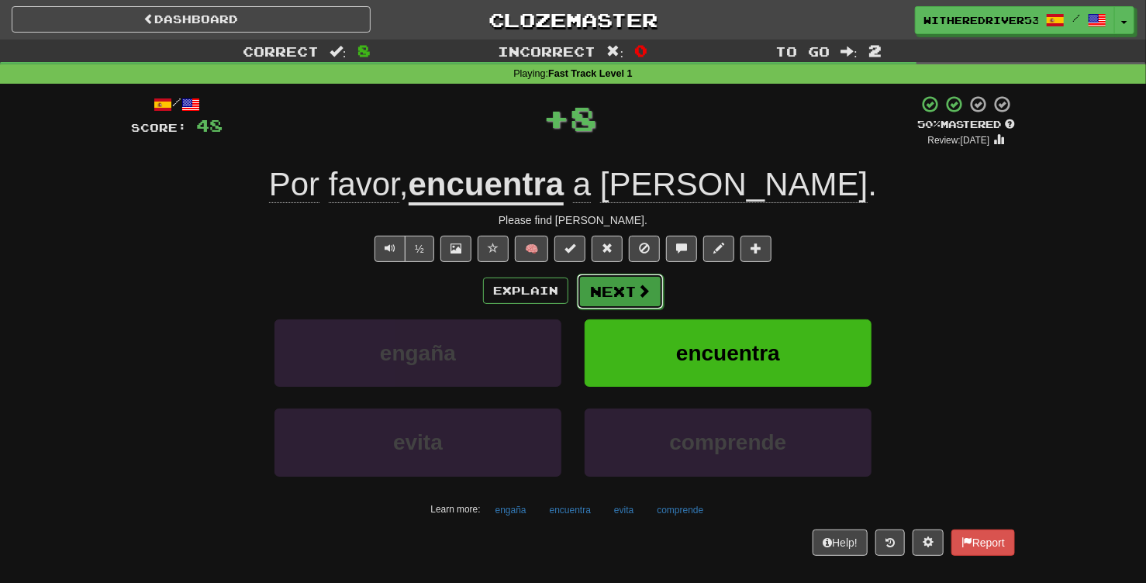
click at [631, 295] on button "Next" at bounding box center [620, 292] width 87 height 36
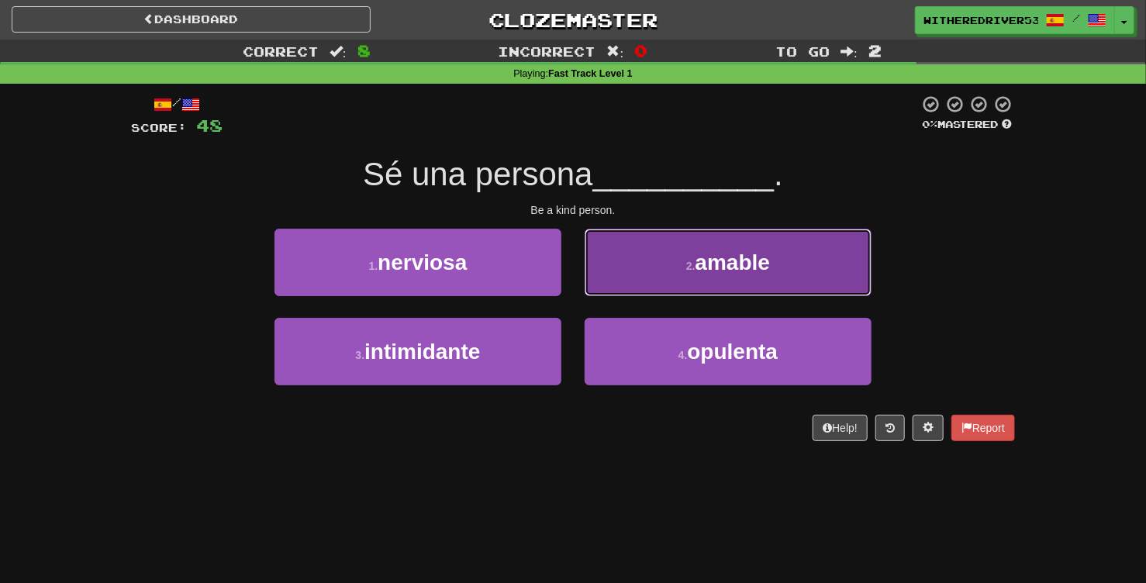
click at [680, 271] on button "2 . amable" at bounding box center [728, 262] width 287 height 67
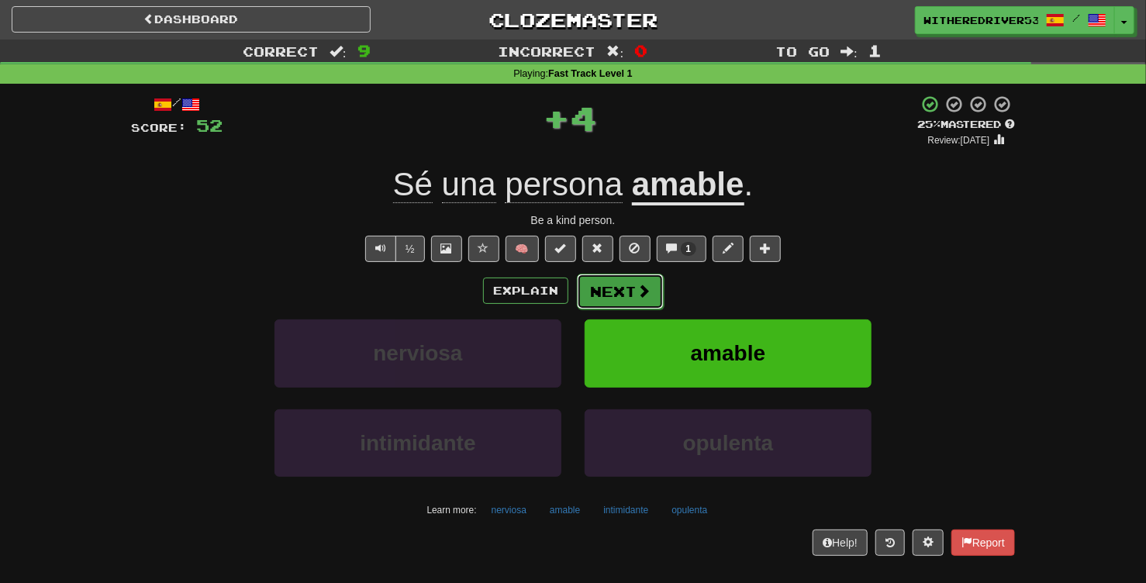
click at [627, 292] on button "Next" at bounding box center [620, 292] width 87 height 36
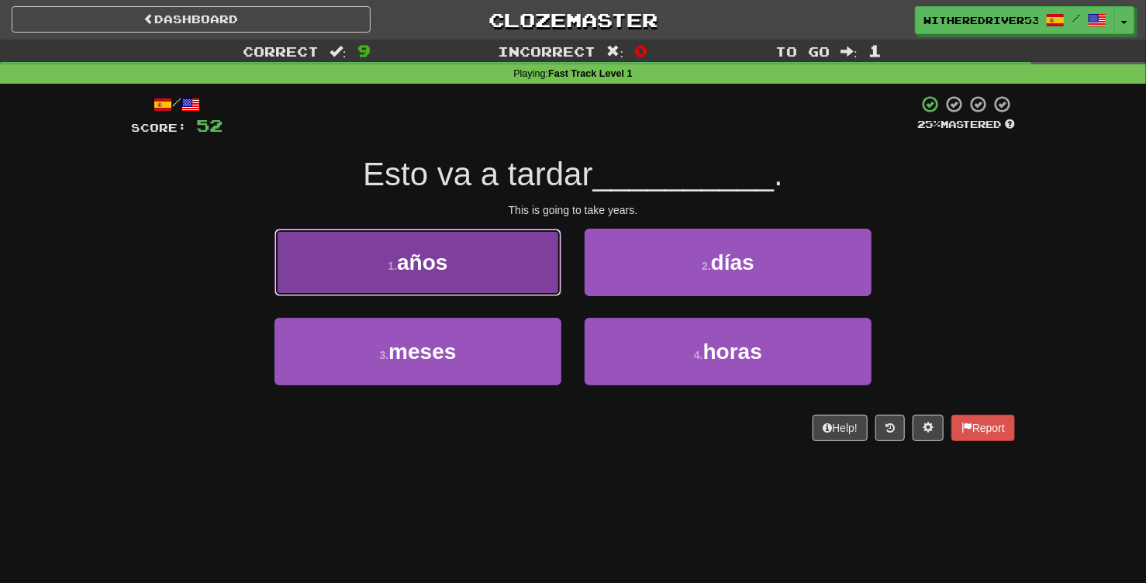
click at [493, 271] on button "1 . años" at bounding box center [417, 262] width 287 height 67
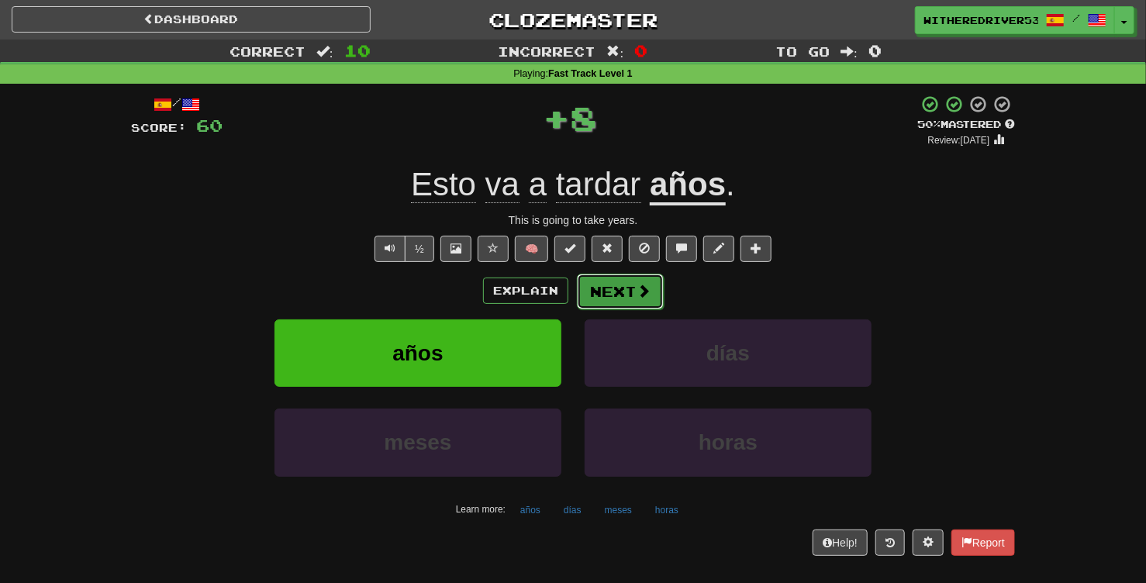
click at [636, 302] on button "Next" at bounding box center [620, 292] width 87 height 36
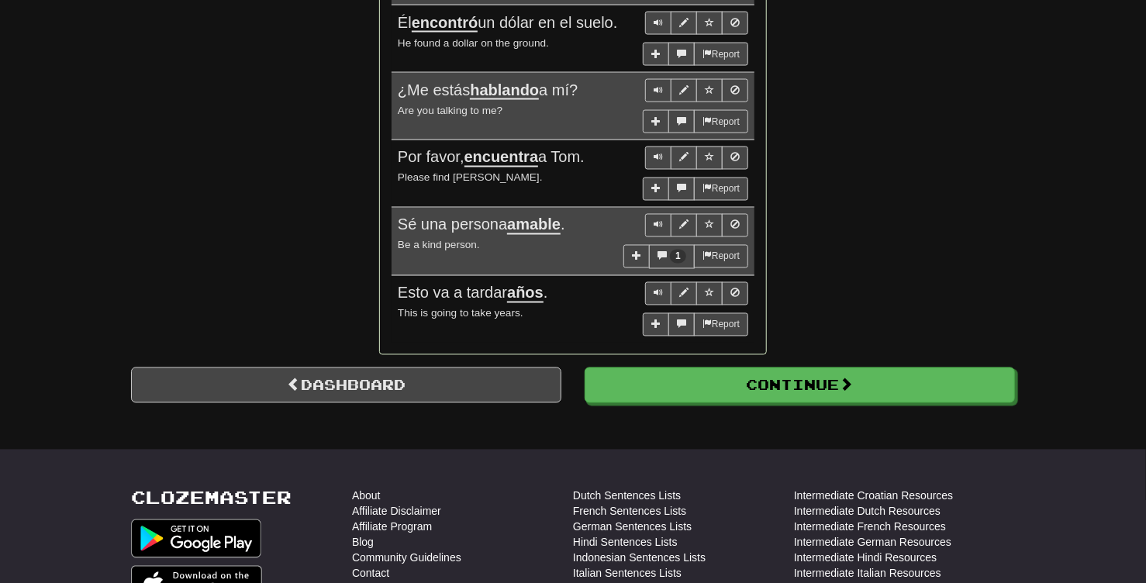
scroll to position [1473, 0]
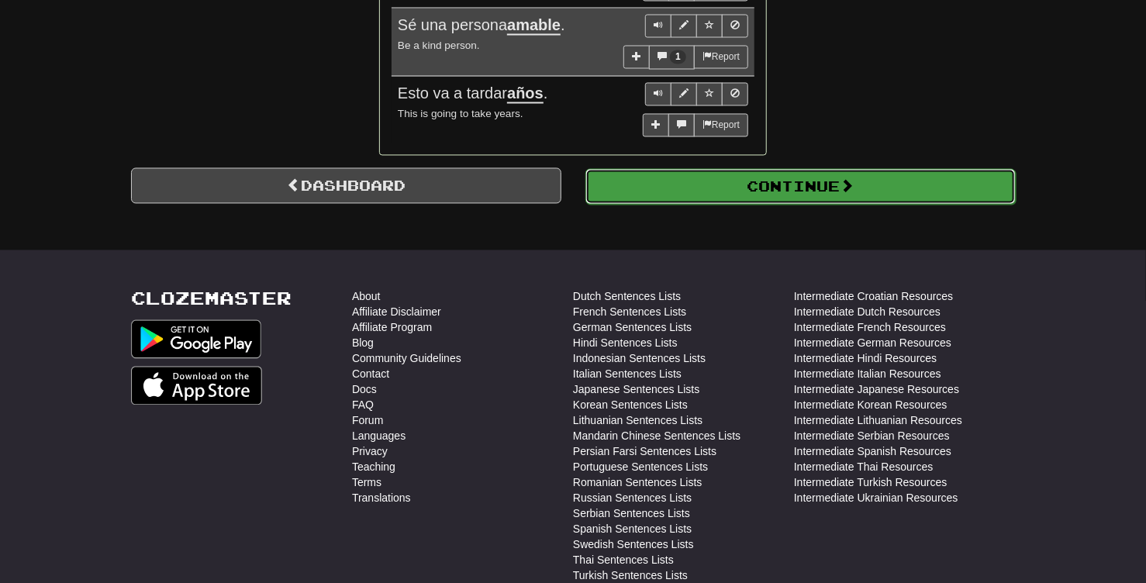
click at [820, 185] on button "Continue" at bounding box center [800, 186] width 430 height 36
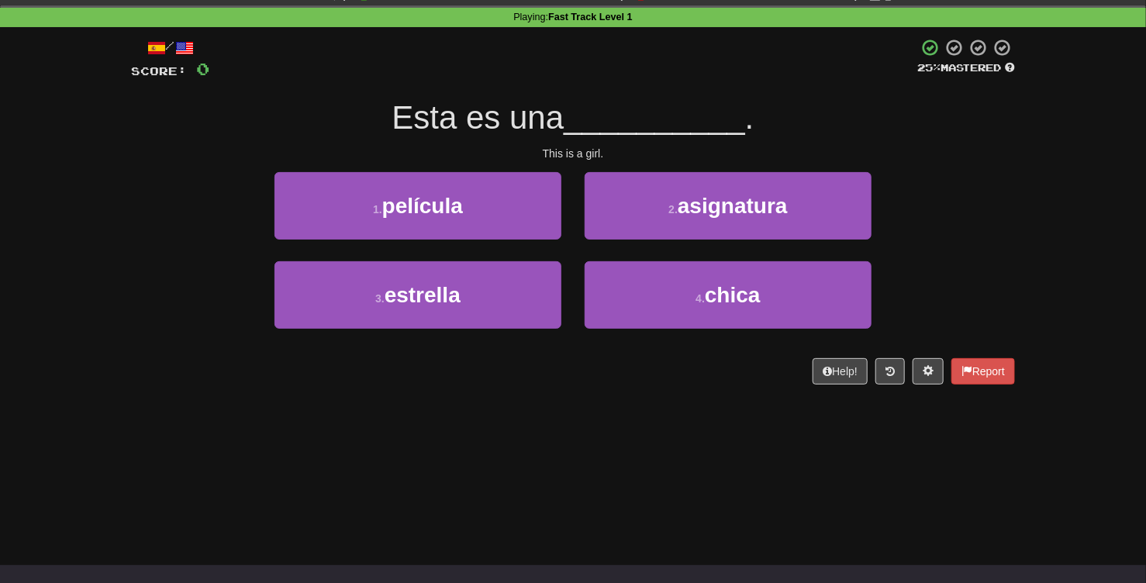
scroll to position [0, 0]
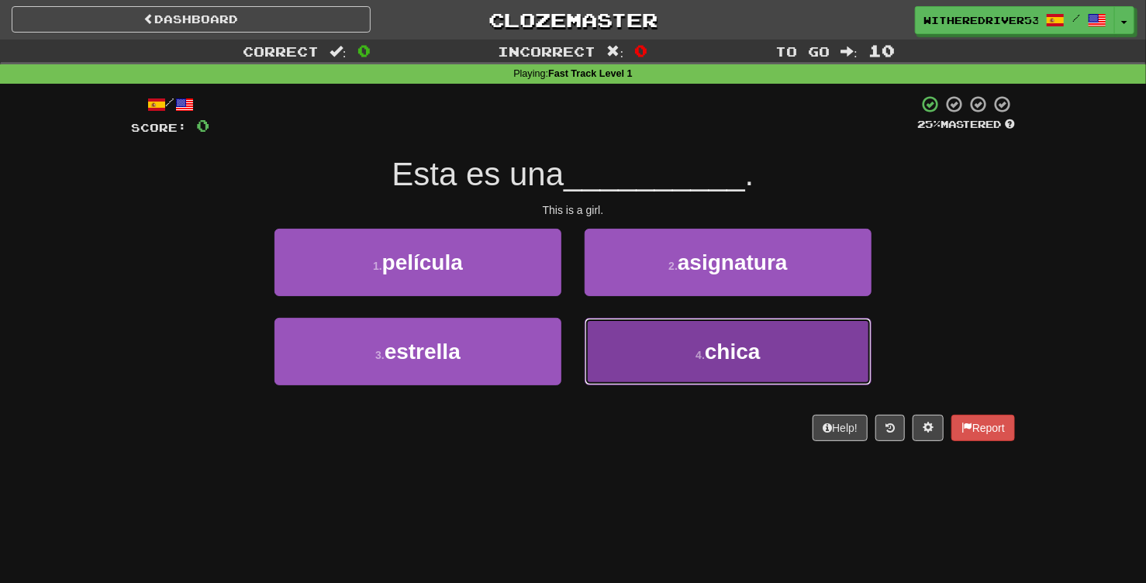
click at [695, 343] on button "4 . chica" at bounding box center [728, 351] width 287 height 67
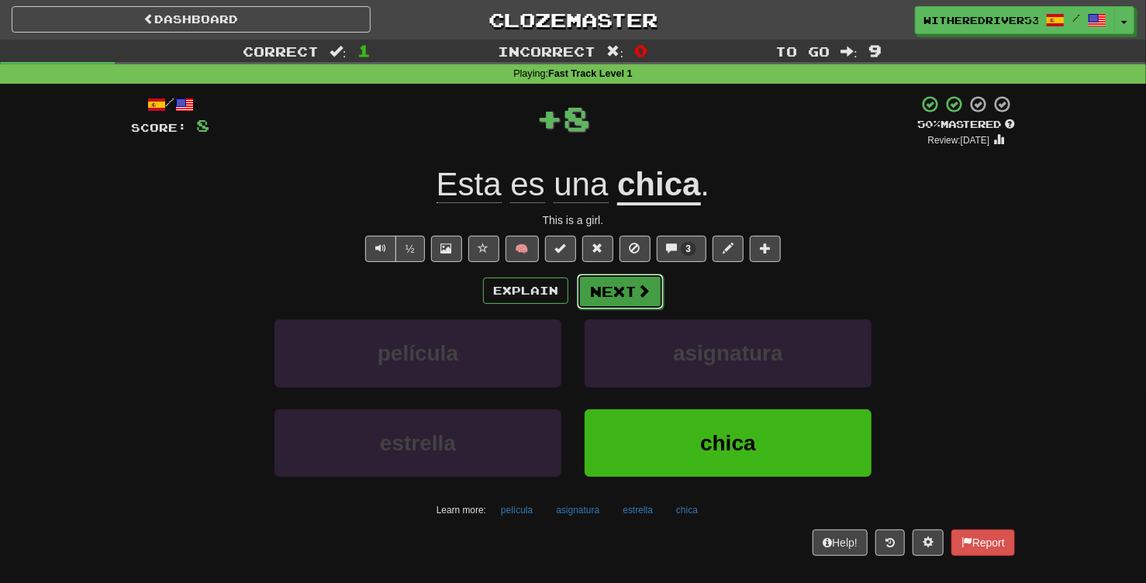
click at [625, 286] on button "Next" at bounding box center [620, 292] width 87 height 36
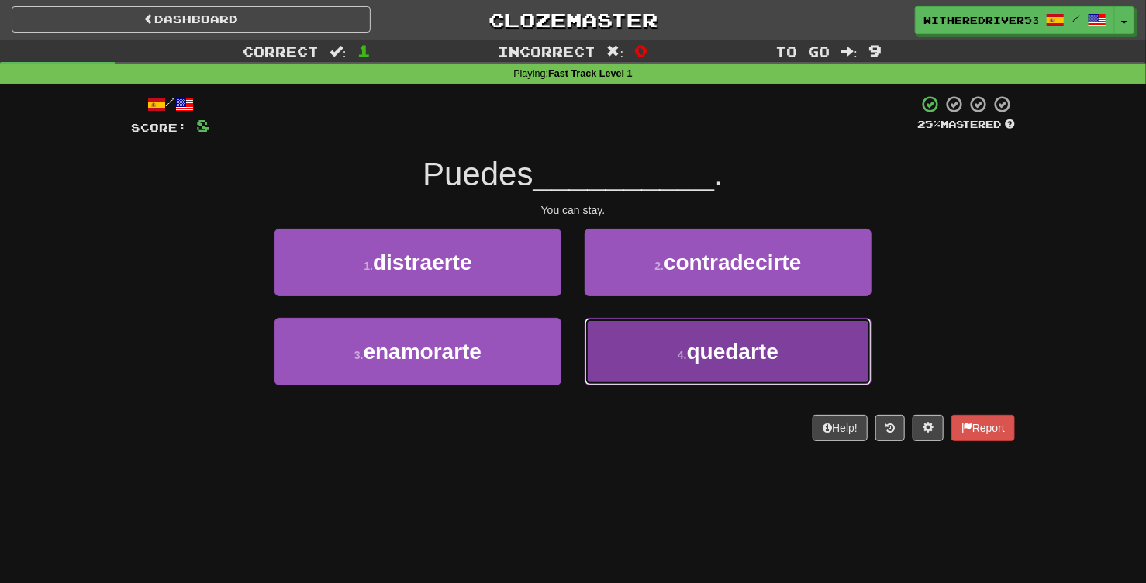
click at [687, 355] on small "4 ." at bounding box center [682, 355] width 9 height 12
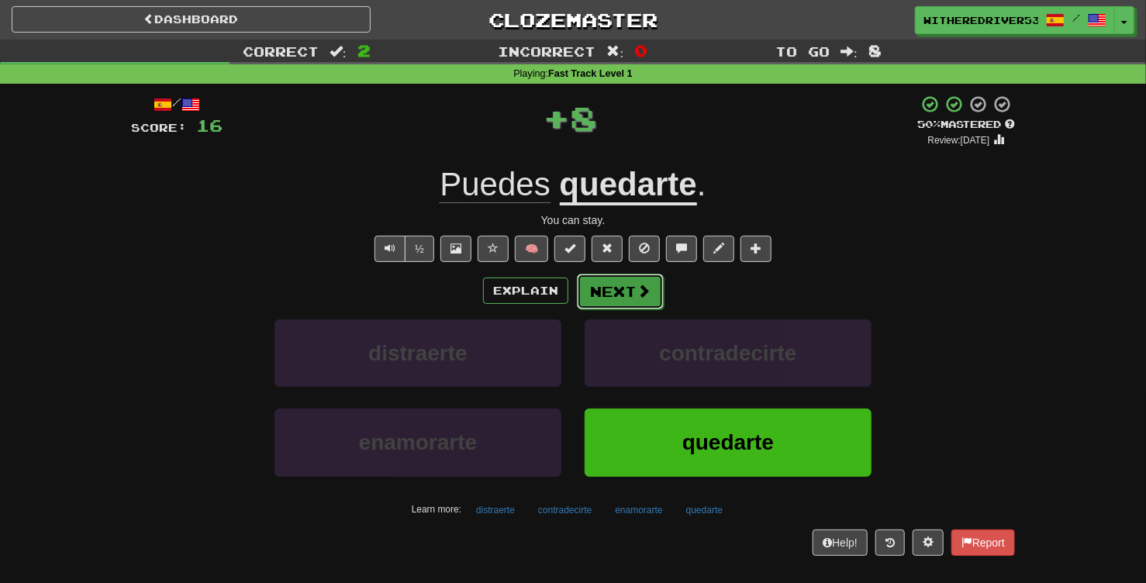
click at [619, 296] on button "Next" at bounding box center [620, 292] width 87 height 36
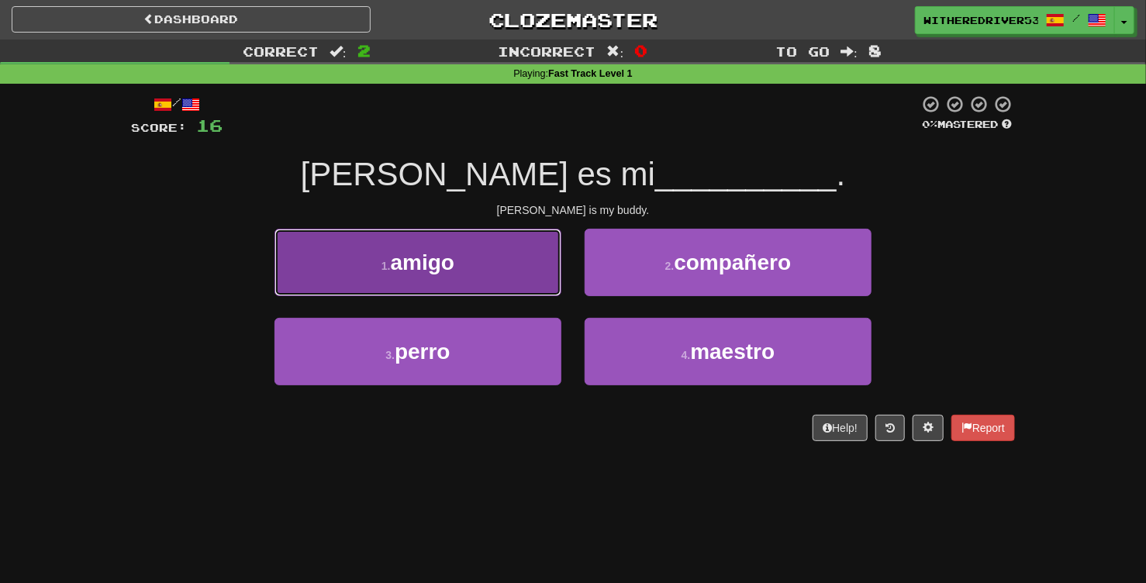
click at [508, 268] on button "1 . amigo" at bounding box center [417, 262] width 287 height 67
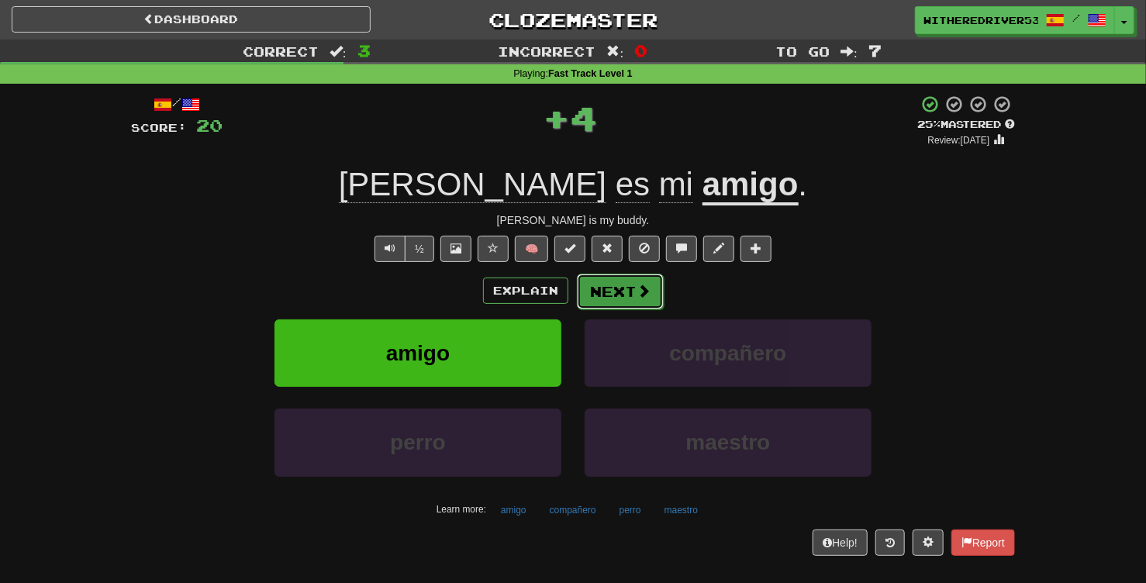
click at [637, 295] on span at bounding box center [644, 291] width 14 height 14
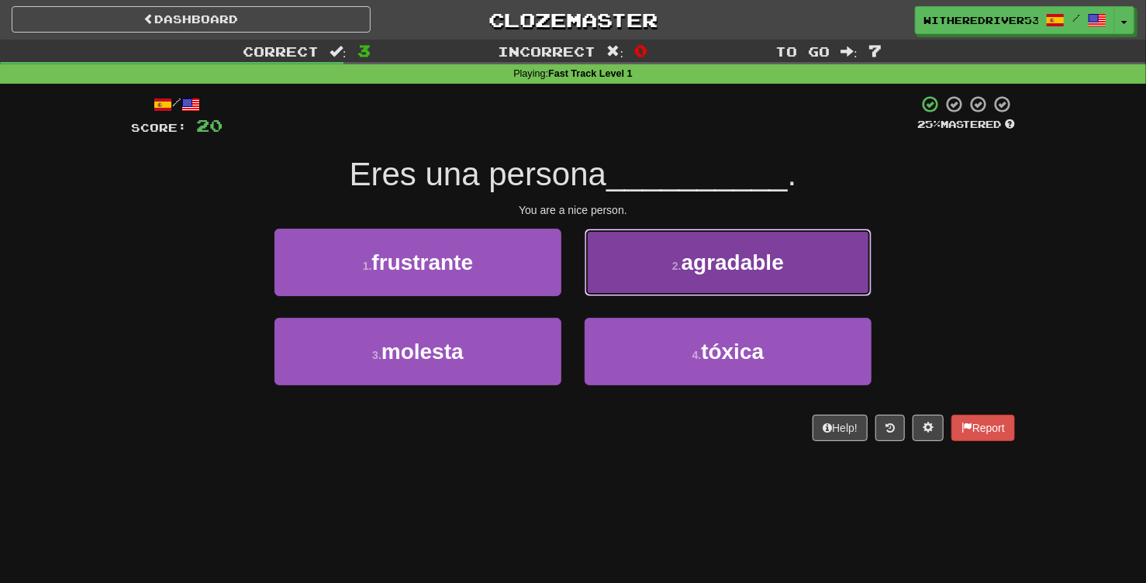
click at [730, 271] on span "agradable" at bounding box center [733, 262] width 102 height 24
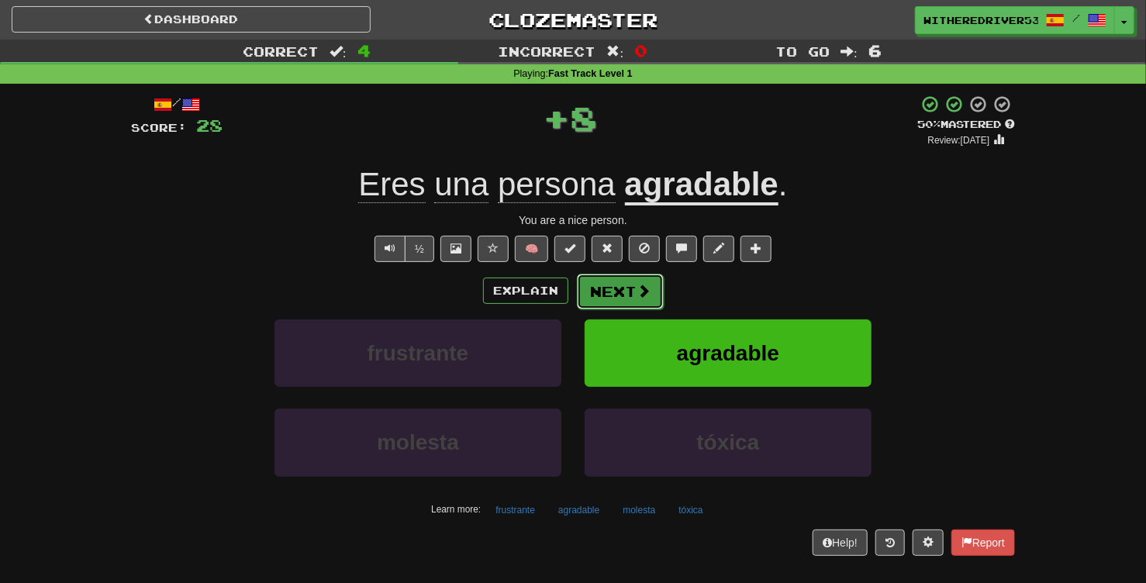
click at [630, 295] on button "Next" at bounding box center [620, 292] width 87 height 36
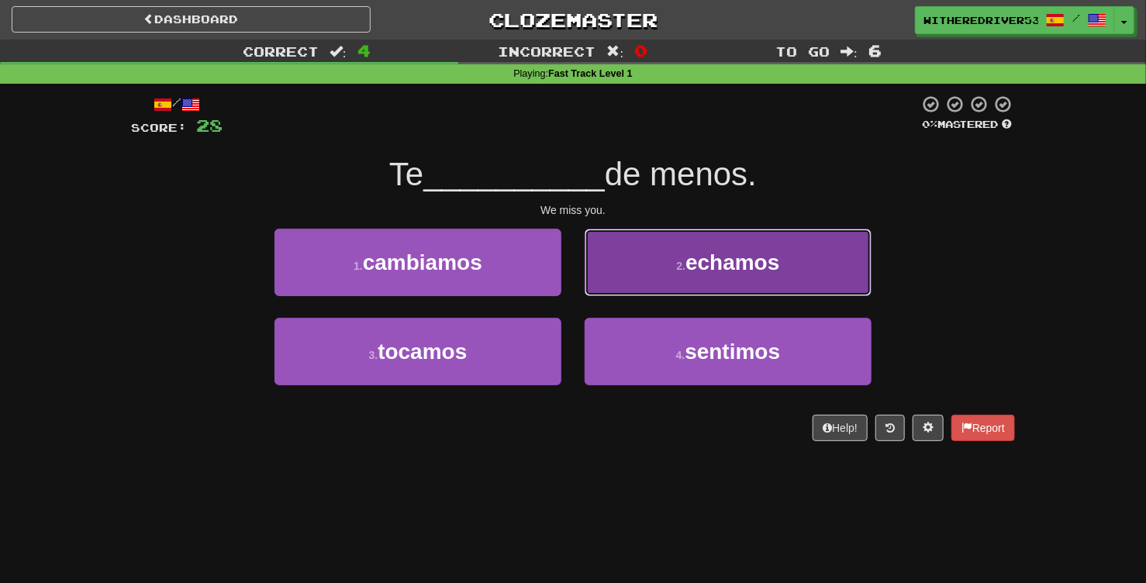
click at [690, 263] on span "echamos" at bounding box center [732, 262] width 94 height 24
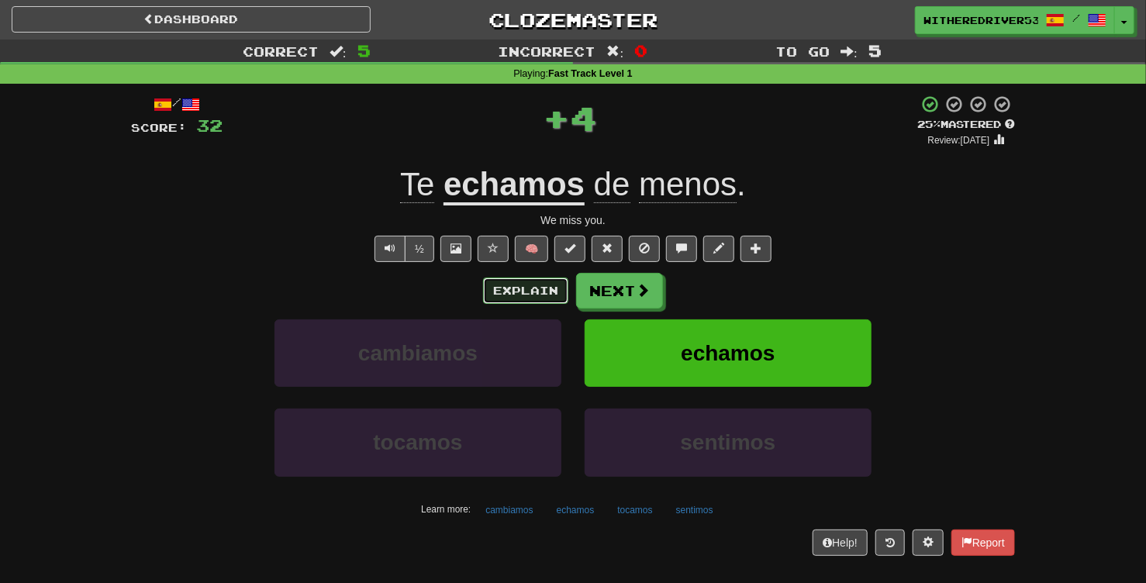
click at [523, 289] on button "Explain" at bounding box center [525, 291] width 85 height 26
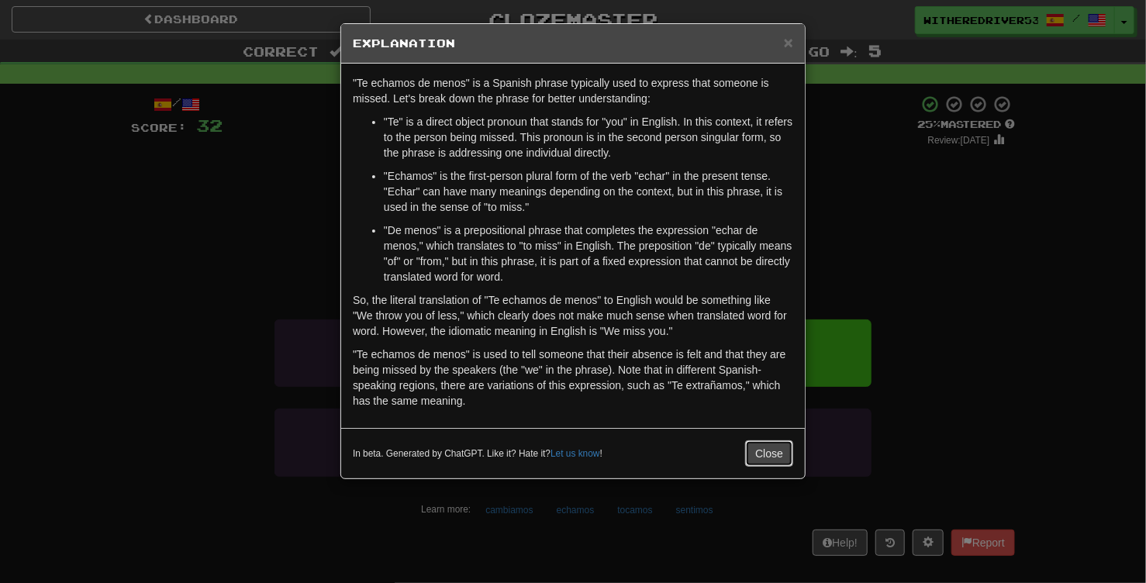
click at [768, 453] on button "Close" at bounding box center [769, 453] width 48 height 26
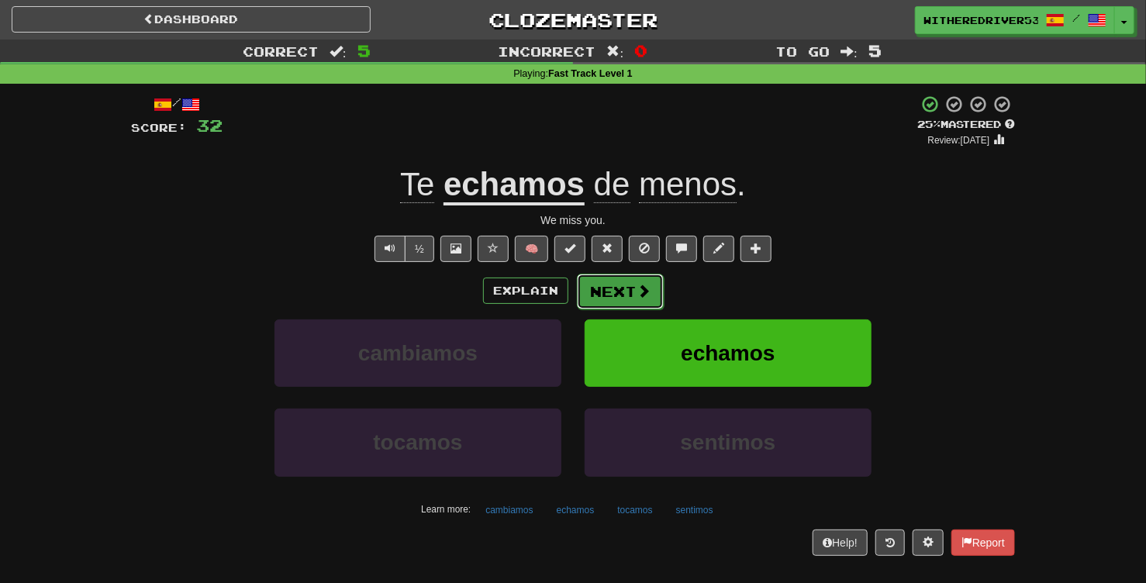
click at [630, 299] on button "Next" at bounding box center [620, 292] width 87 height 36
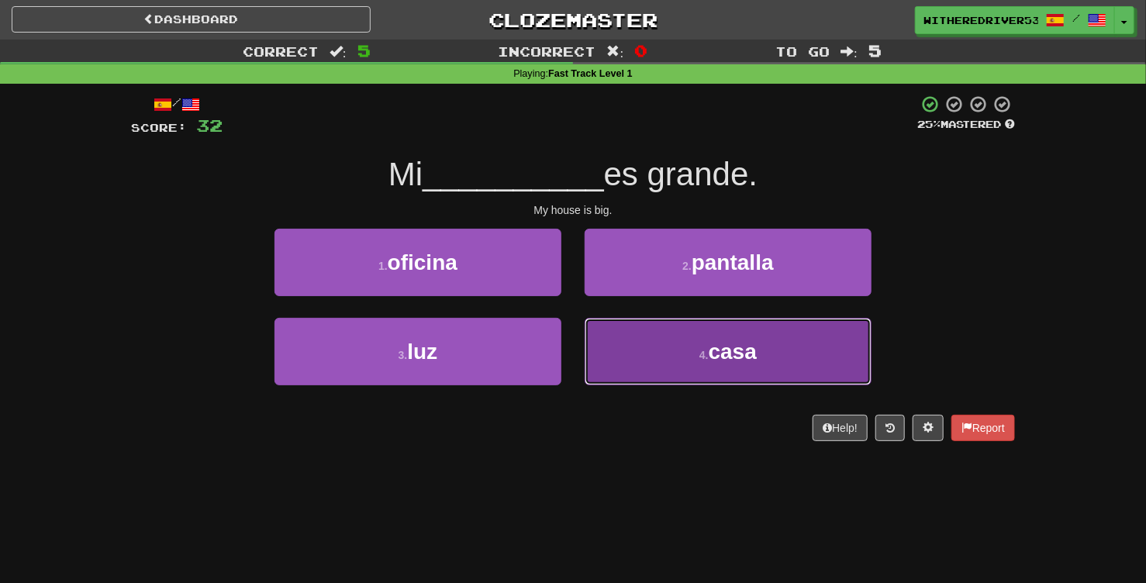
click at [656, 361] on button "4 . casa" at bounding box center [728, 351] width 287 height 67
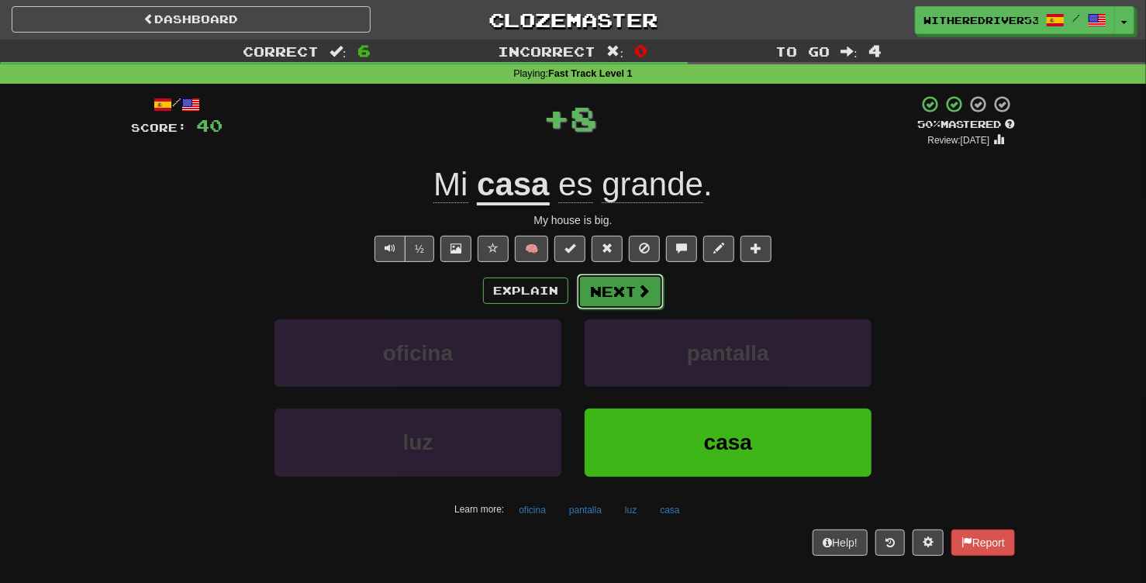
click at [623, 299] on button "Next" at bounding box center [620, 292] width 87 height 36
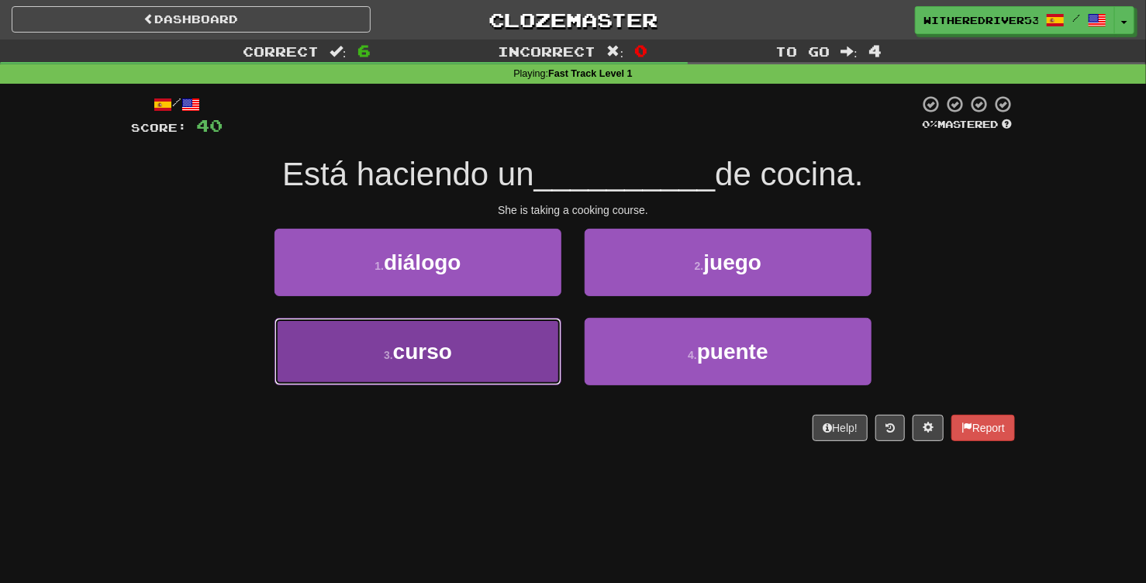
click at [510, 349] on button "3 . curso" at bounding box center [417, 351] width 287 height 67
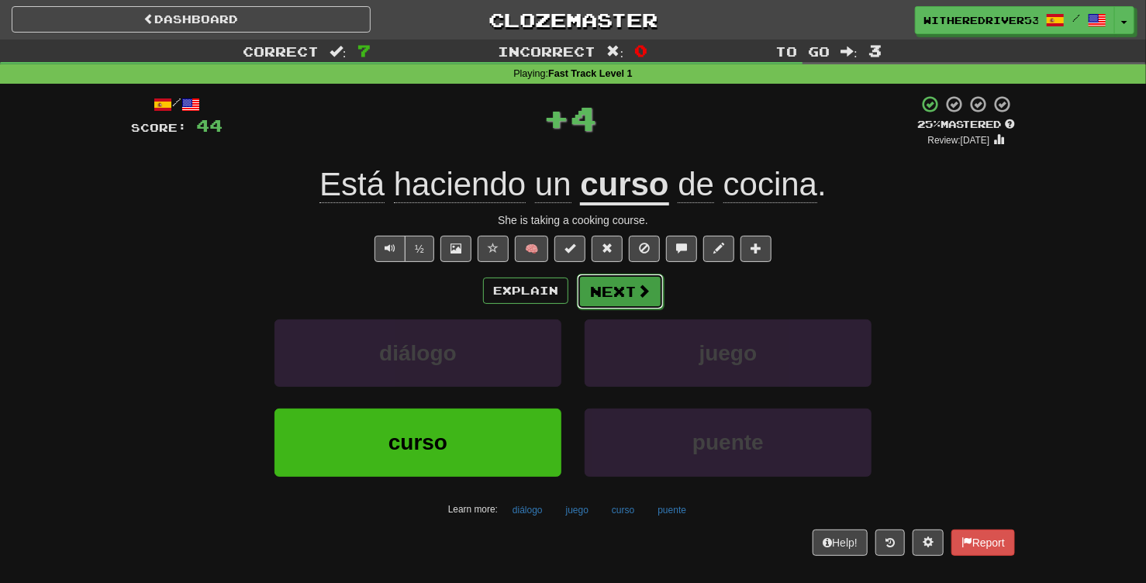
click at [625, 295] on button "Next" at bounding box center [620, 292] width 87 height 36
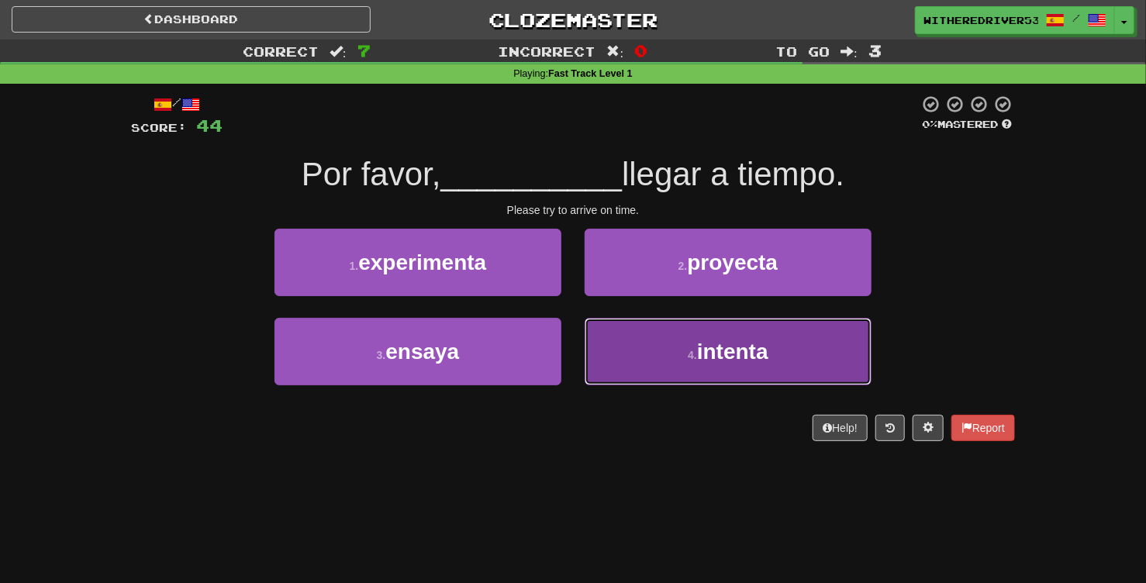
click at [674, 343] on button "4 . intenta" at bounding box center [728, 351] width 287 height 67
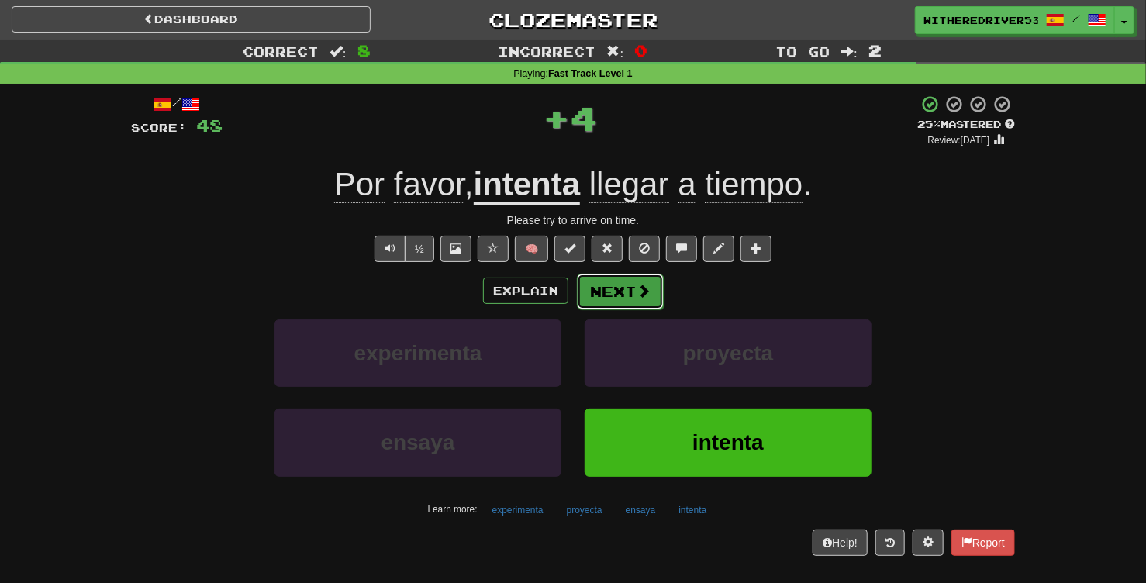
click at [615, 290] on button "Next" at bounding box center [620, 292] width 87 height 36
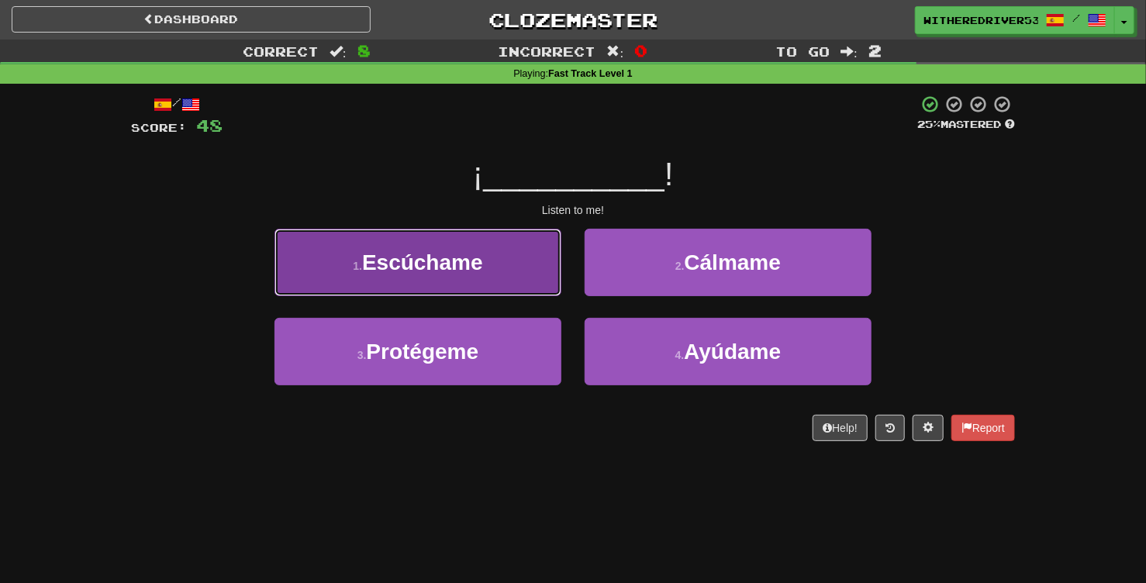
click at [519, 268] on button "1 . Escúchame" at bounding box center [417, 262] width 287 height 67
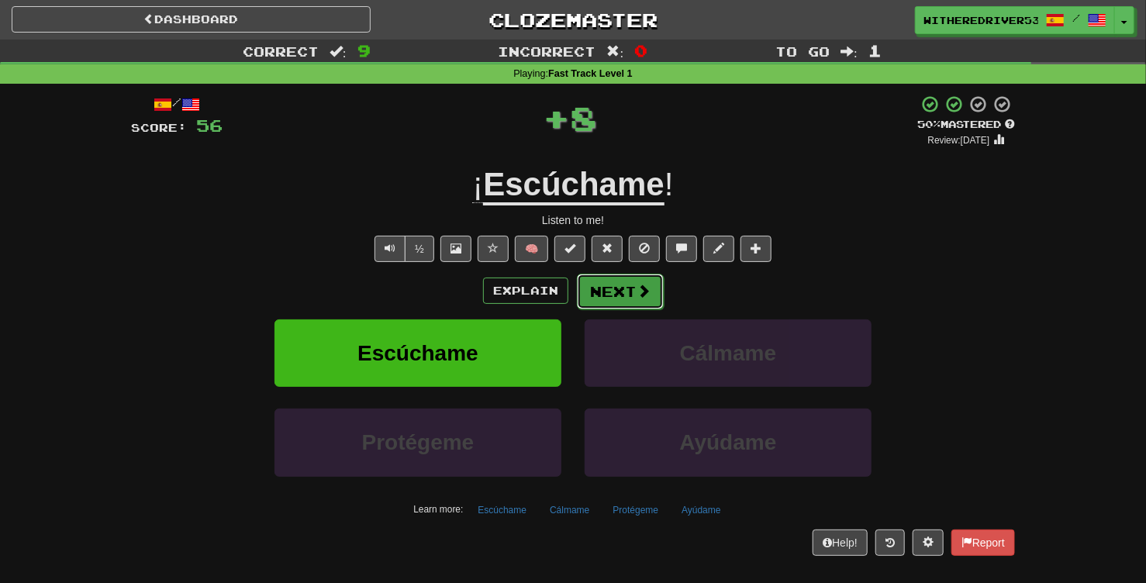
click at [618, 285] on button "Next" at bounding box center [620, 292] width 87 height 36
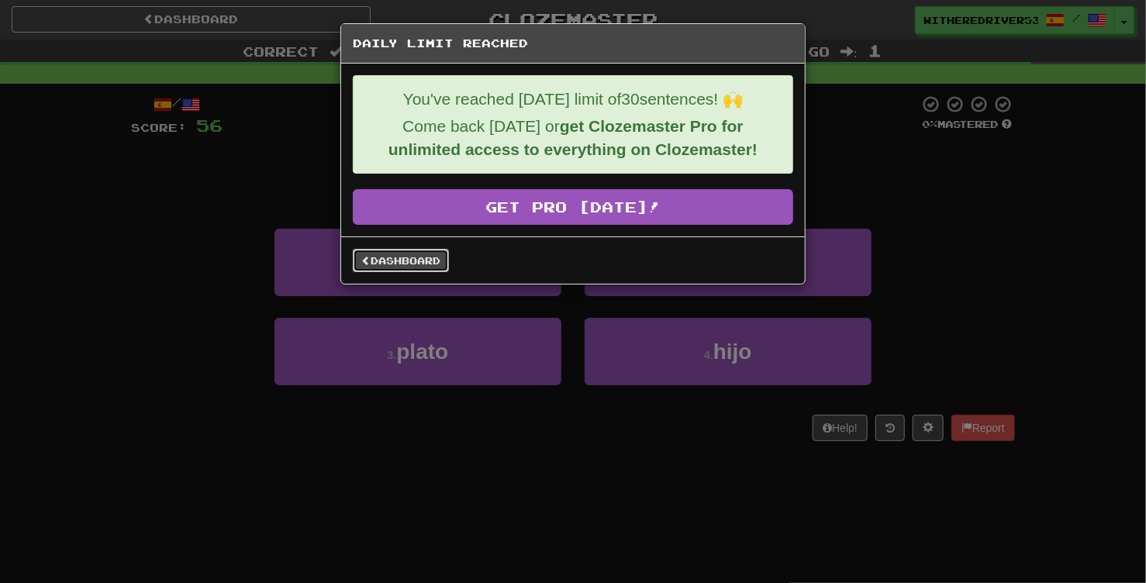
click at [430, 257] on link "Dashboard" at bounding box center [401, 260] width 96 height 23
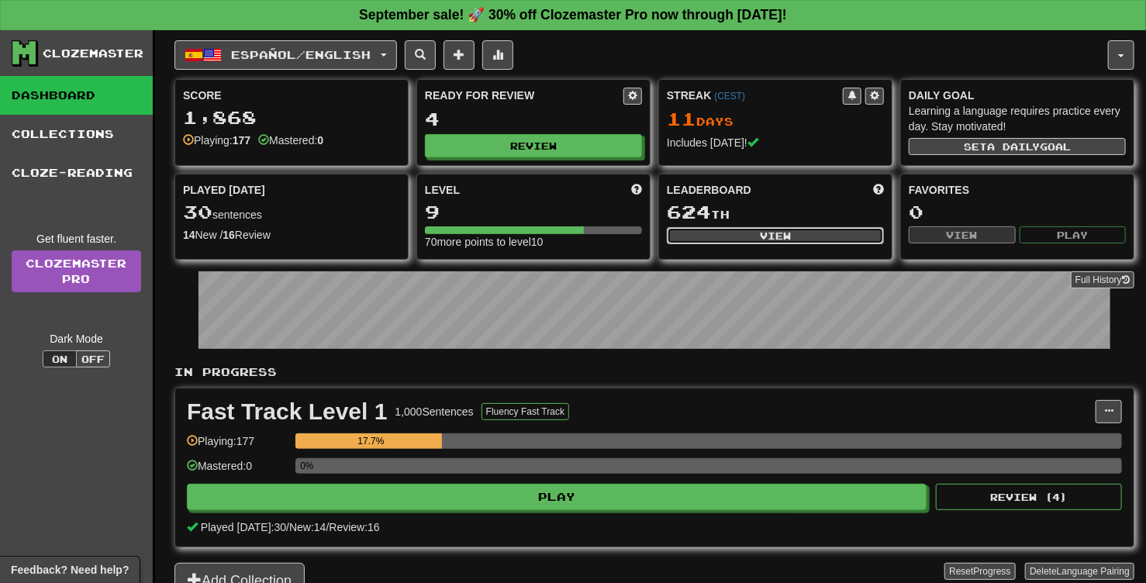
click at [775, 233] on button "View" at bounding box center [775, 235] width 217 height 17
select select "**********"
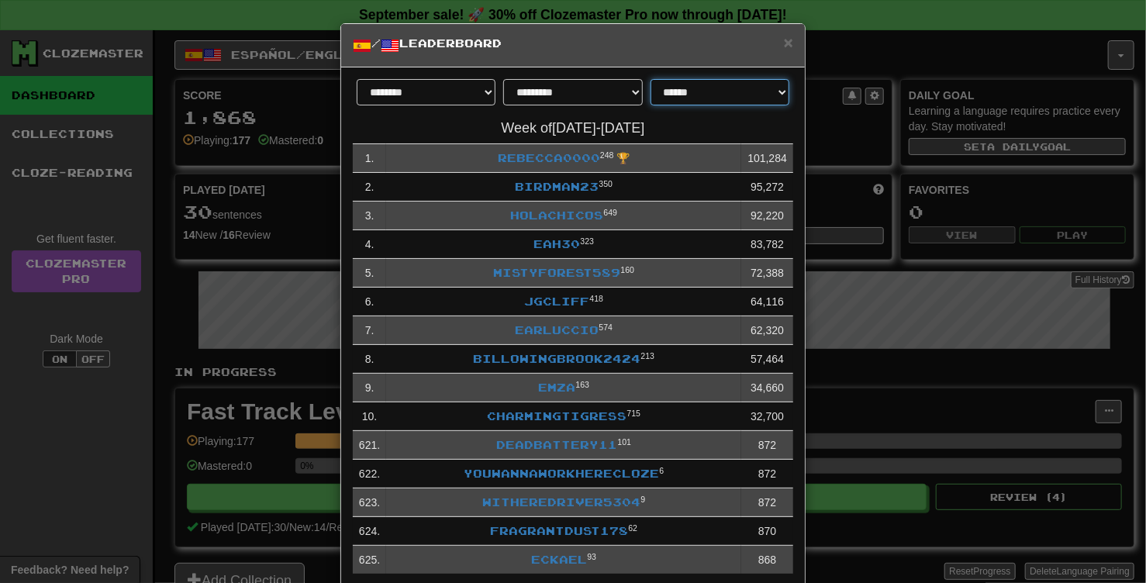
click at [651, 79] on select "**********" at bounding box center [720, 92] width 139 height 26
click at [705, 94] on select "**********" at bounding box center [720, 92] width 139 height 26
click at [786, 43] on span "×" at bounding box center [788, 42] width 9 height 18
